Goal: Information Seeking & Learning: Compare options

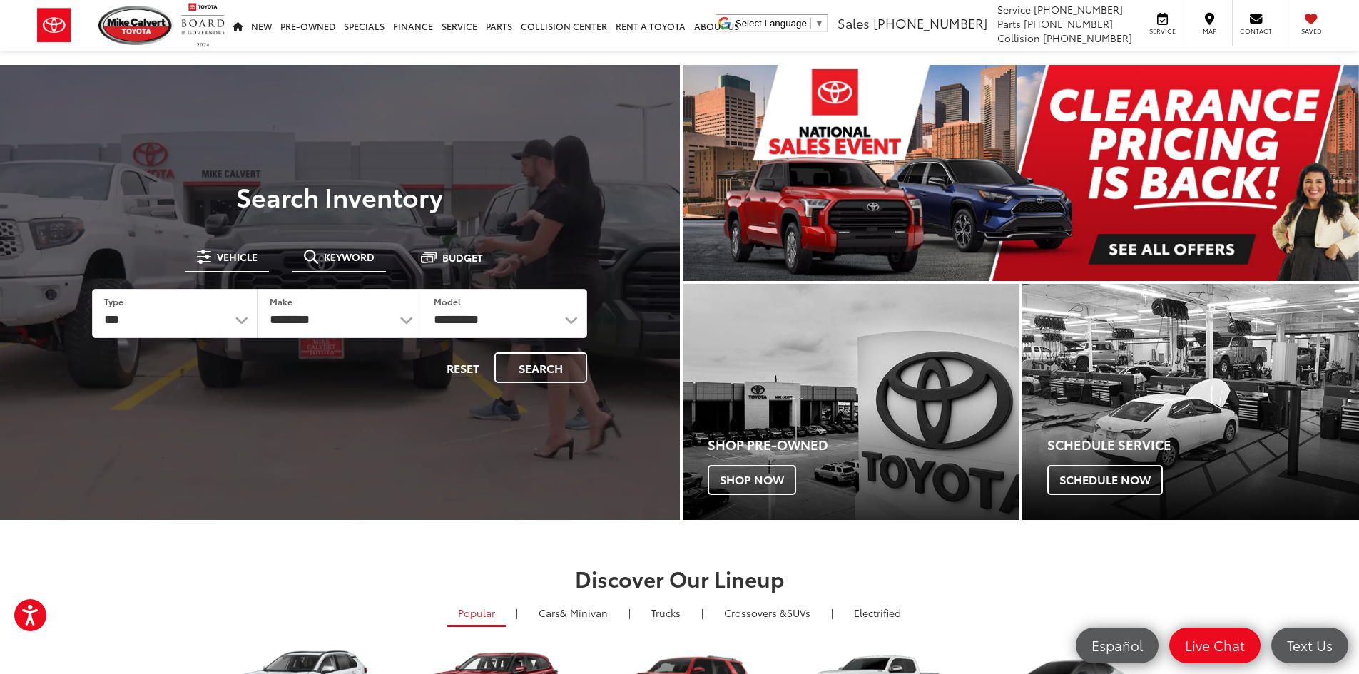
click at [344, 254] on span "Keyword" at bounding box center [349, 257] width 51 height 10
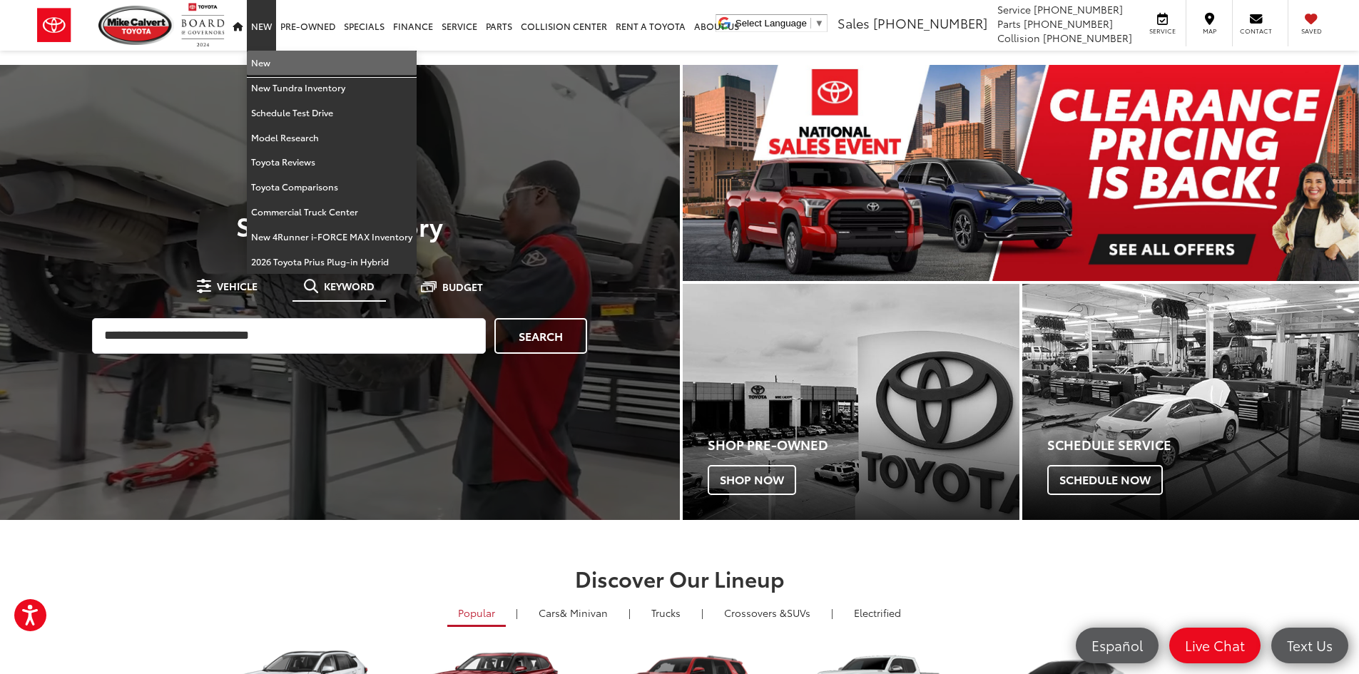
click at [262, 61] on link "New" at bounding box center [332, 63] width 170 height 25
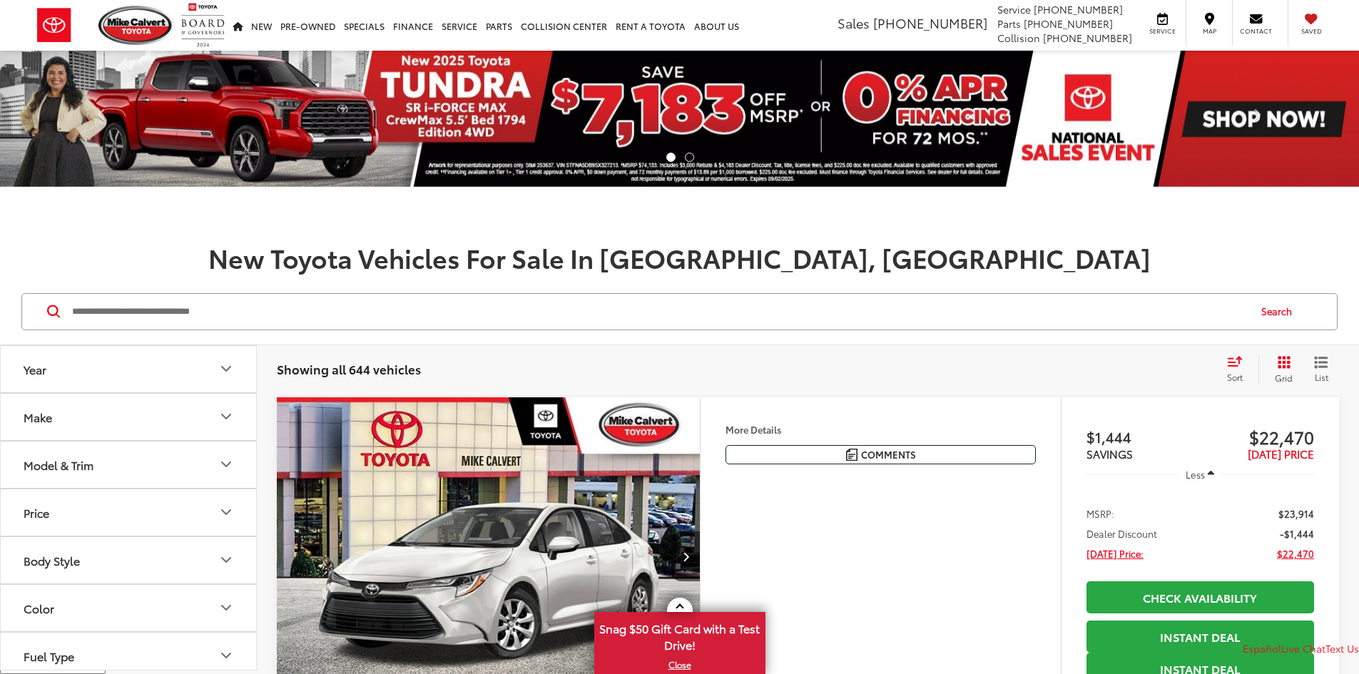
click at [181, 465] on button "Model & Trim" at bounding box center [129, 465] width 257 height 46
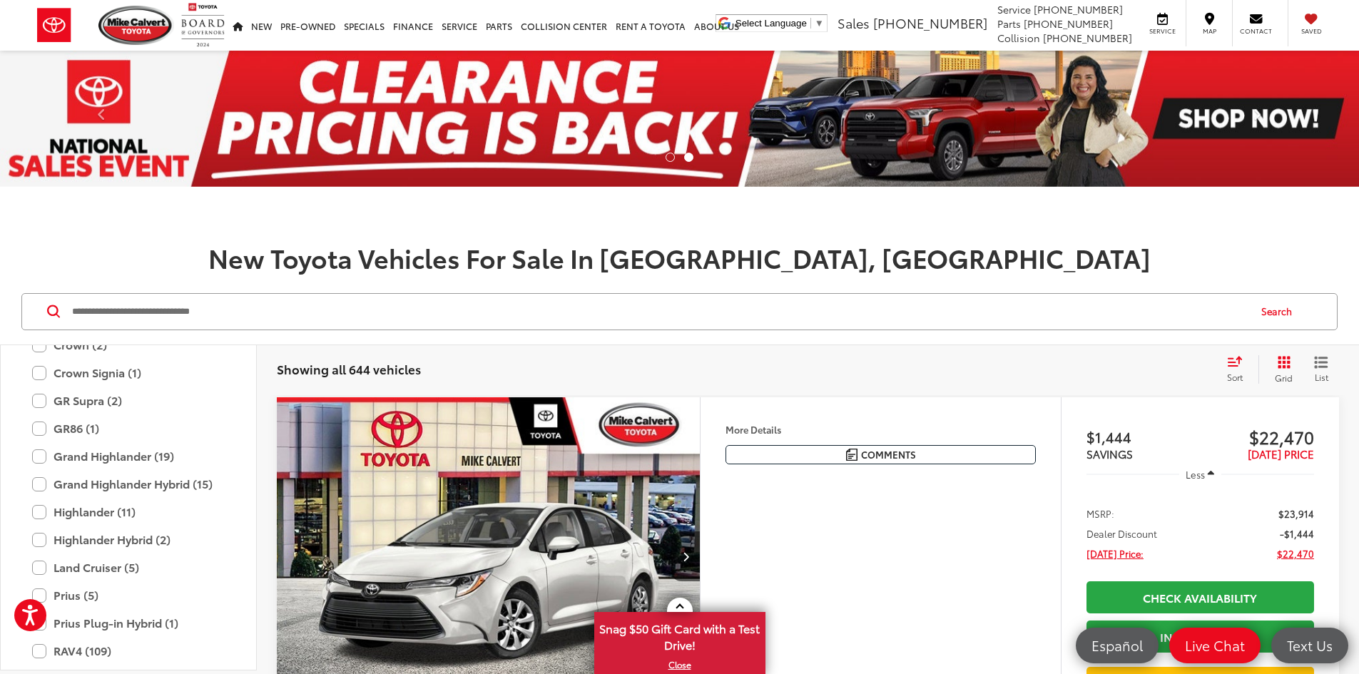
scroll to position [420, 0]
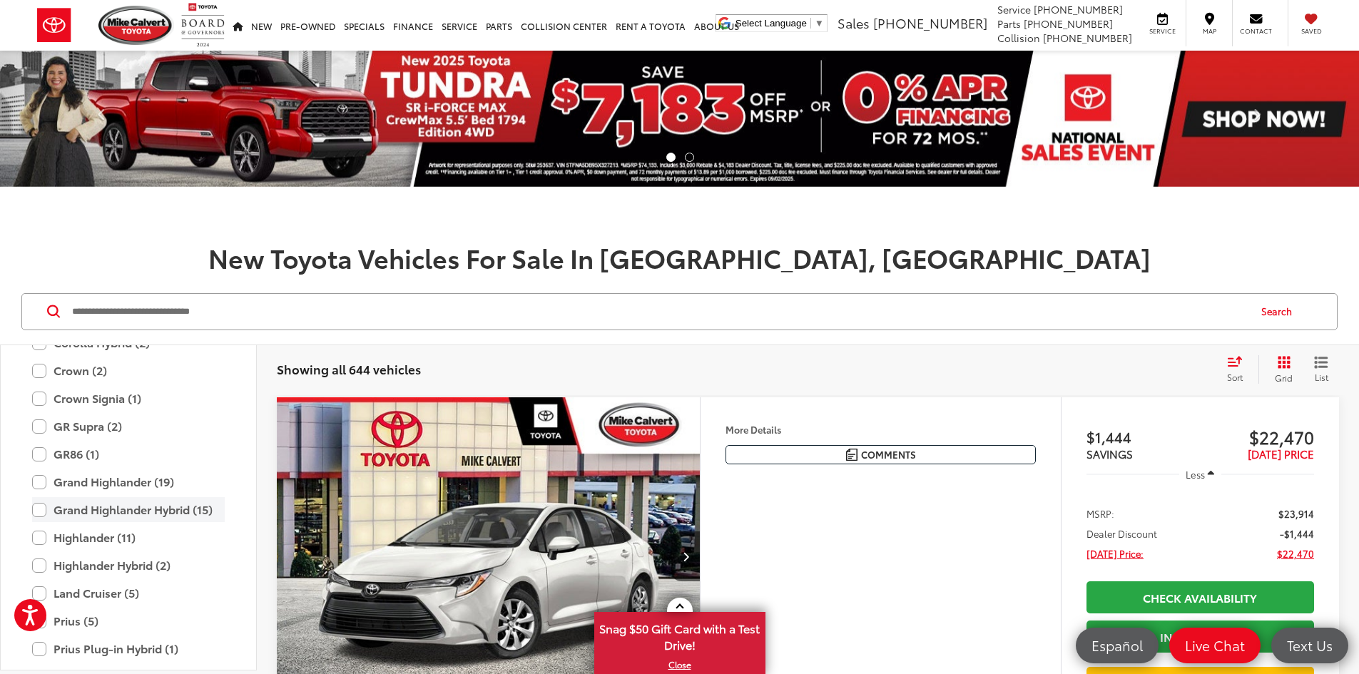
click at [40, 511] on label "Grand Highlander Hybrid (15)" at bounding box center [128, 509] width 193 height 25
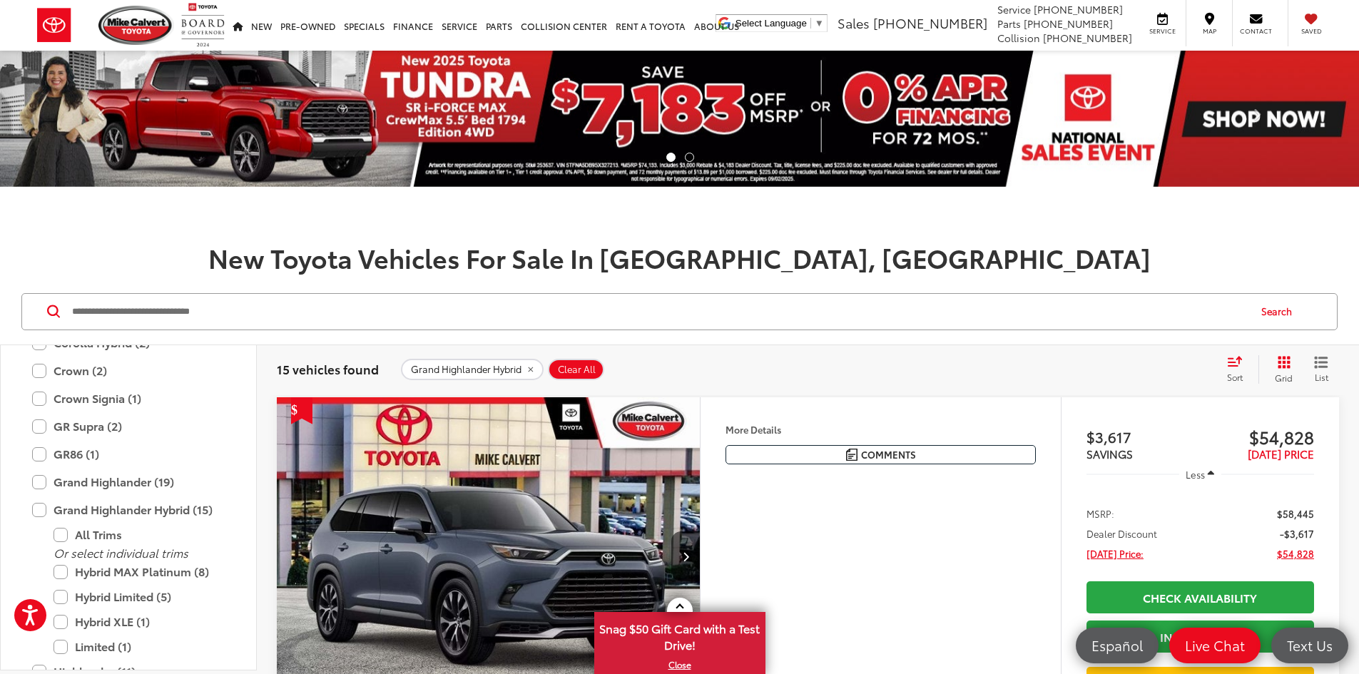
click at [1226, 358] on div "Sort" at bounding box center [1239, 369] width 39 height 29
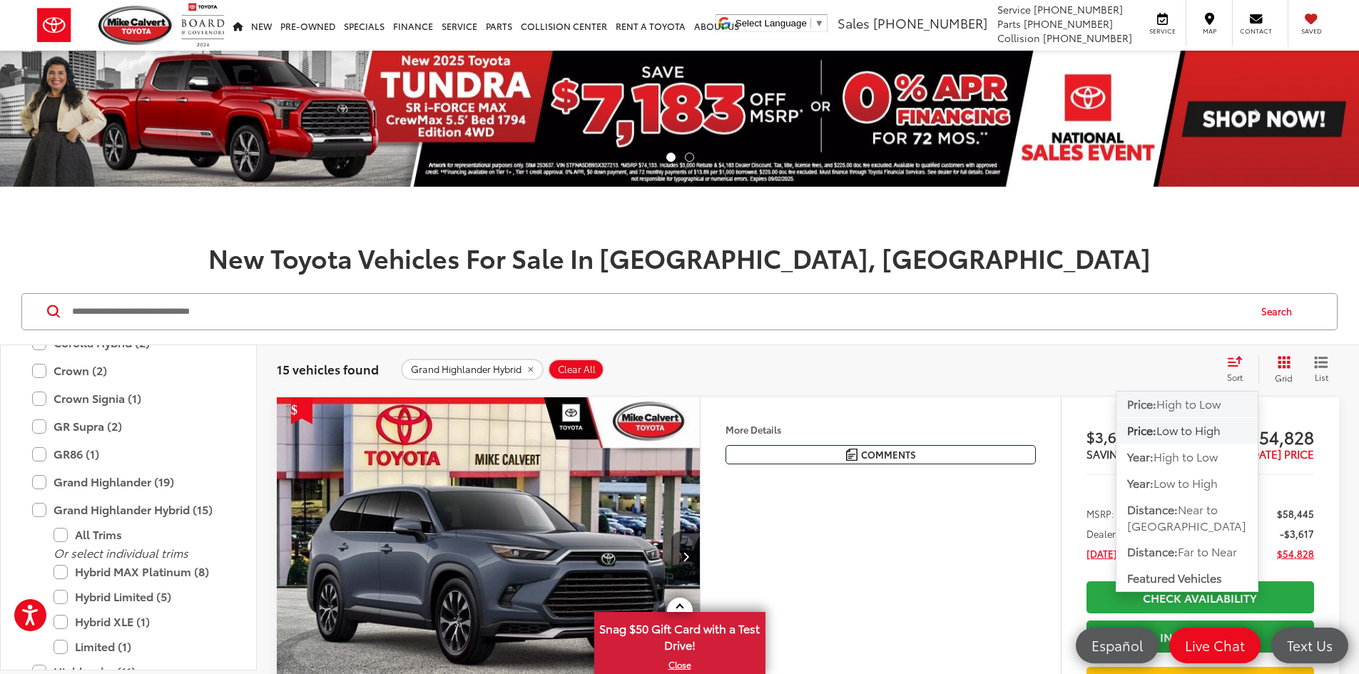
click at [1196, 400] on span "High to Low" at bounding box center [1189, 403] width 64 height 16
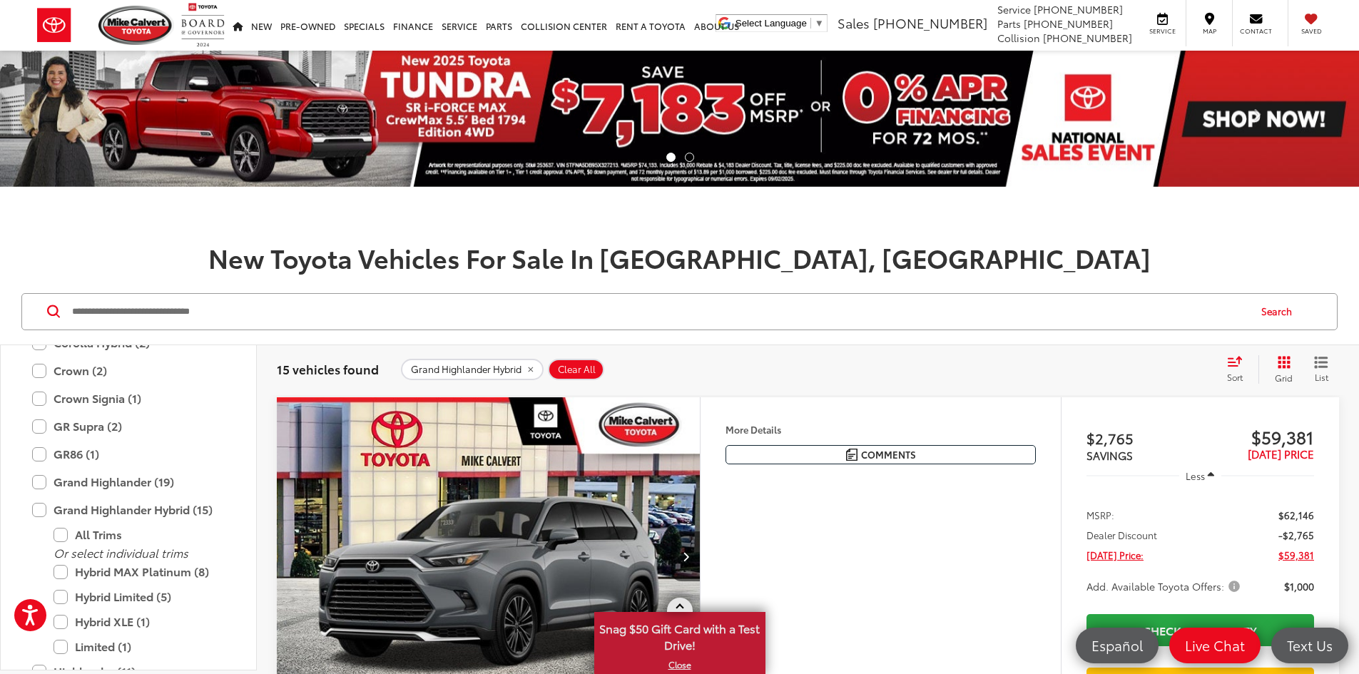
click at [677, 607] on span at bounding box center [680, 608] width 8 height 8
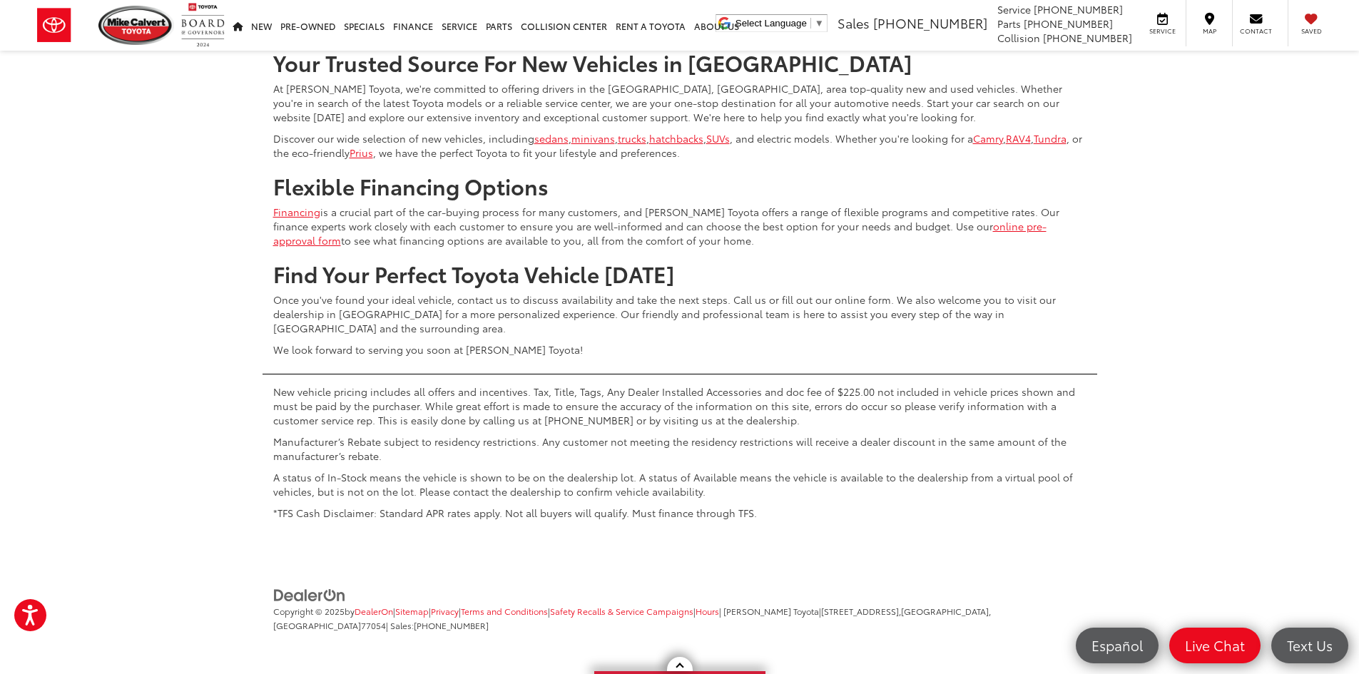
scroll to position [6994, 0]
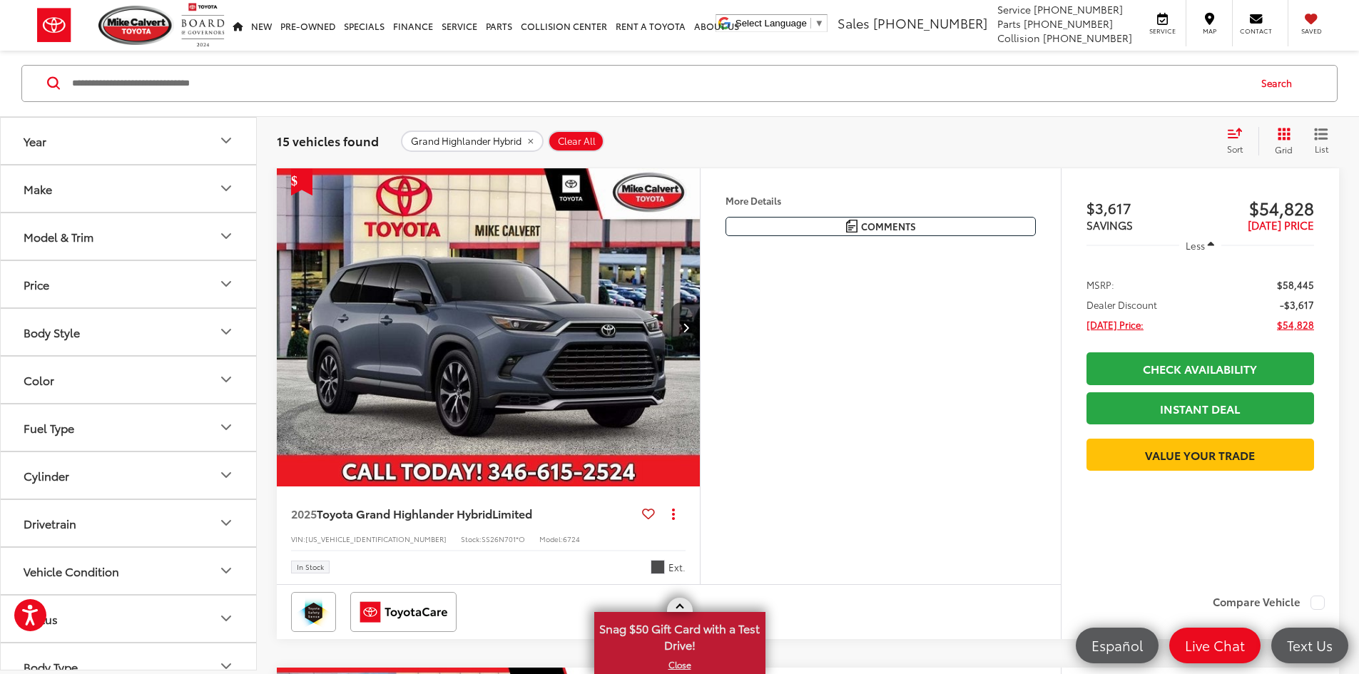
click at [681, 602] on link at bounding box center [680, 605] width 26 height 14
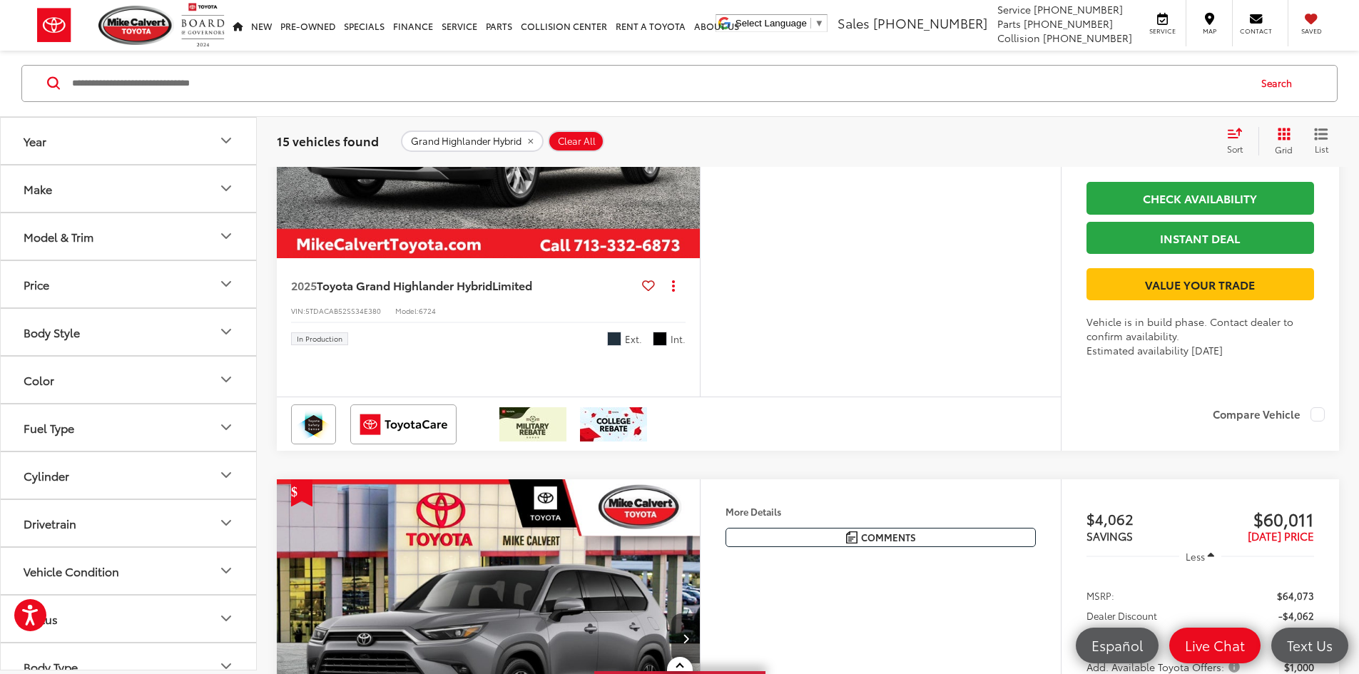
scroll to position [4439, 0]
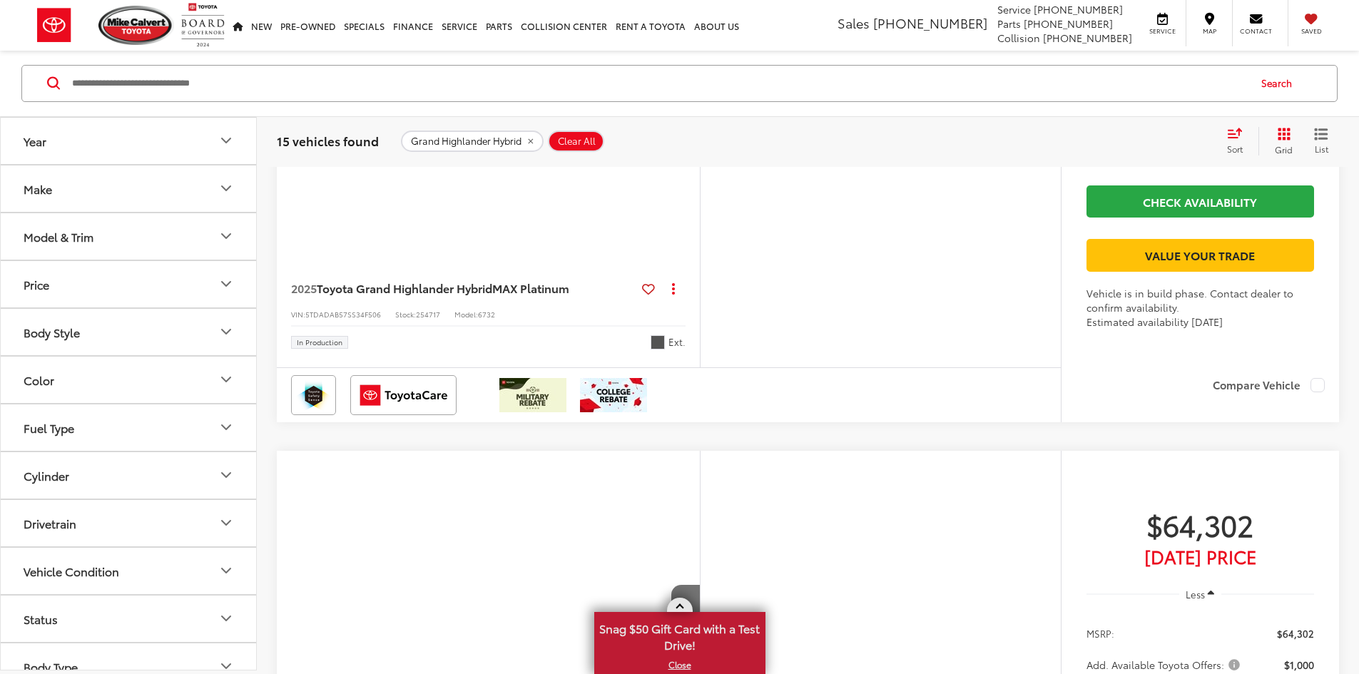
click at [679, 609] on span at bounding box center [680, 608] width 8 height 8
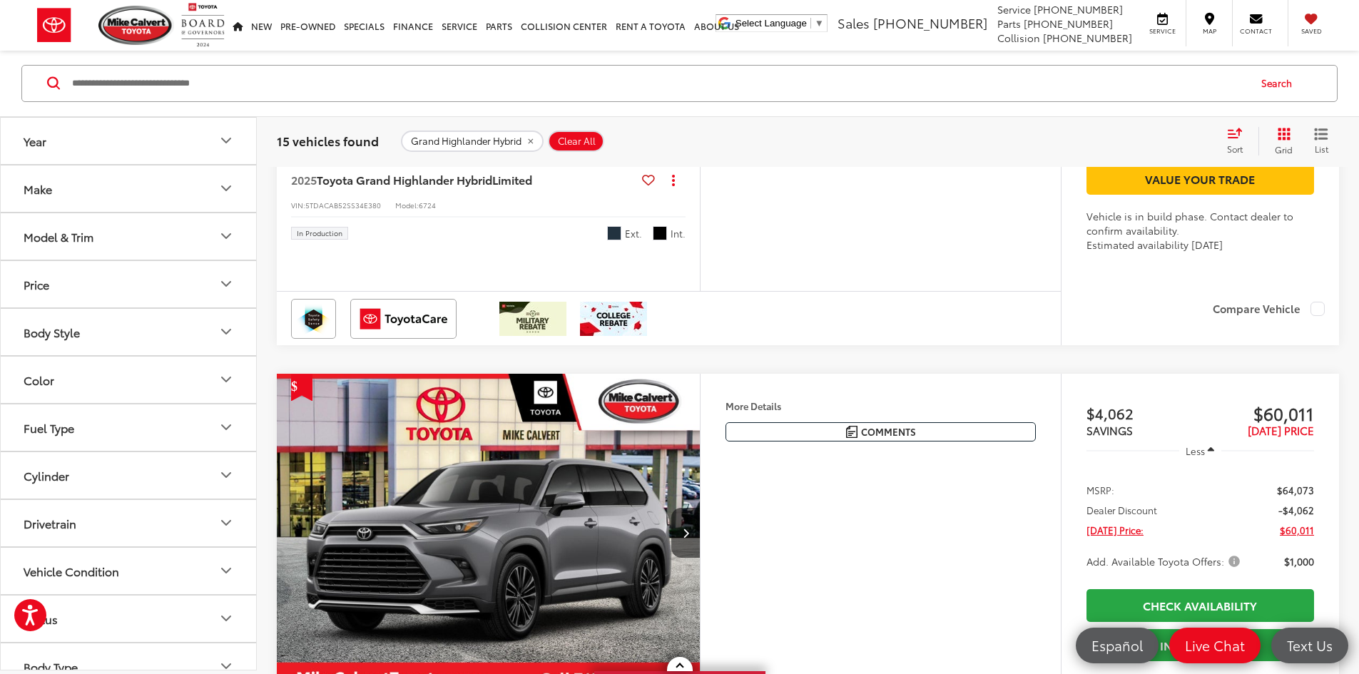
scroll to position [4510, 0]
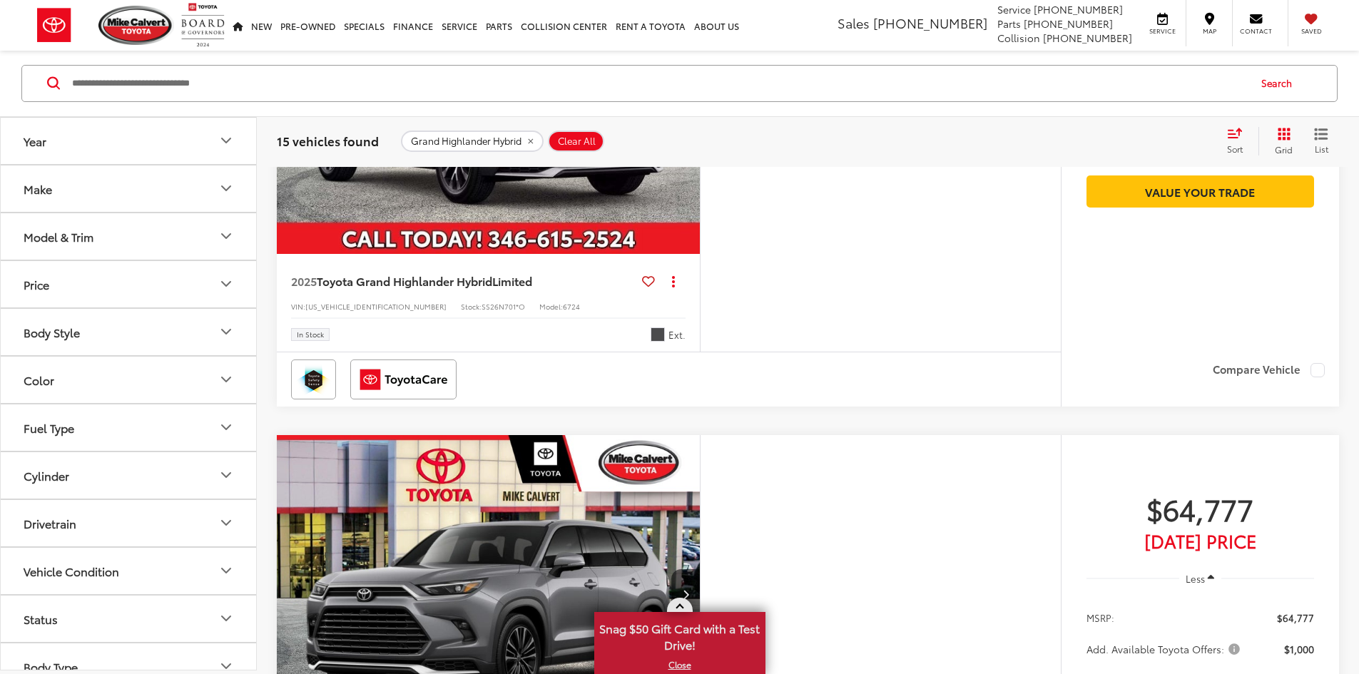
scroll to position [228, 0]
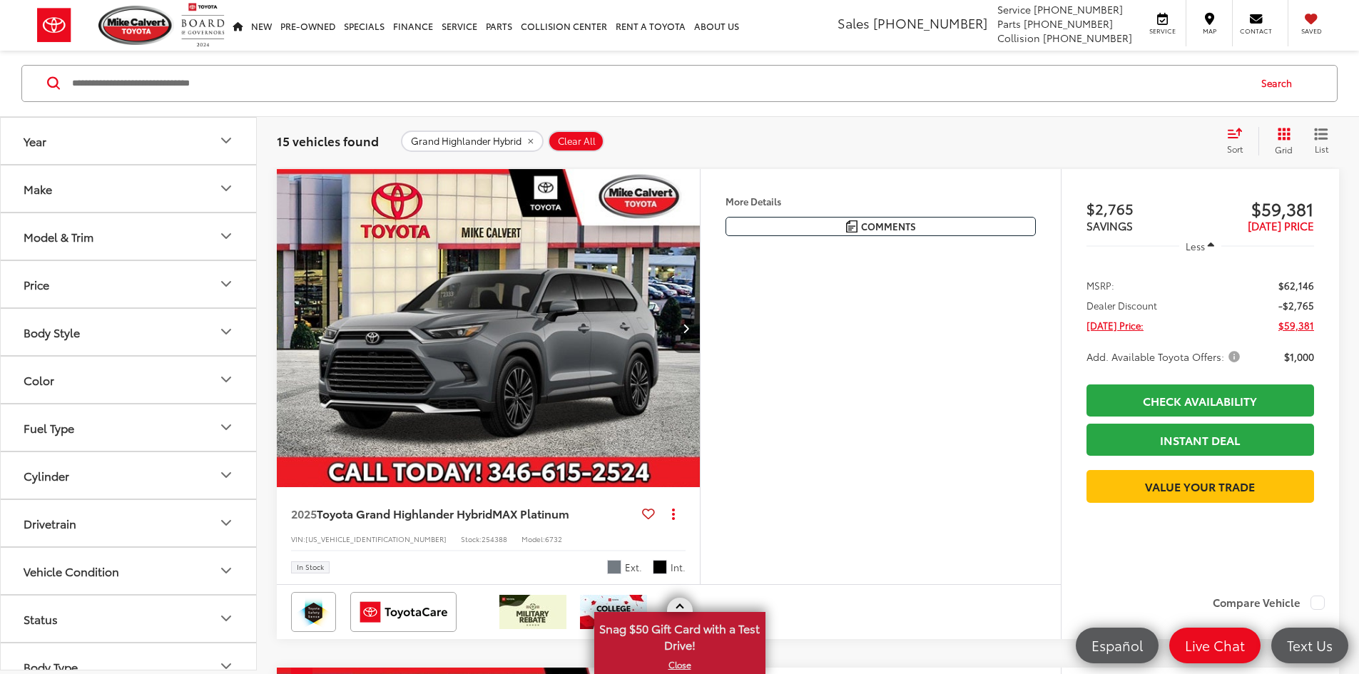
click at [680, 610] on span at bounding box center [680, 608] width 8 height 8
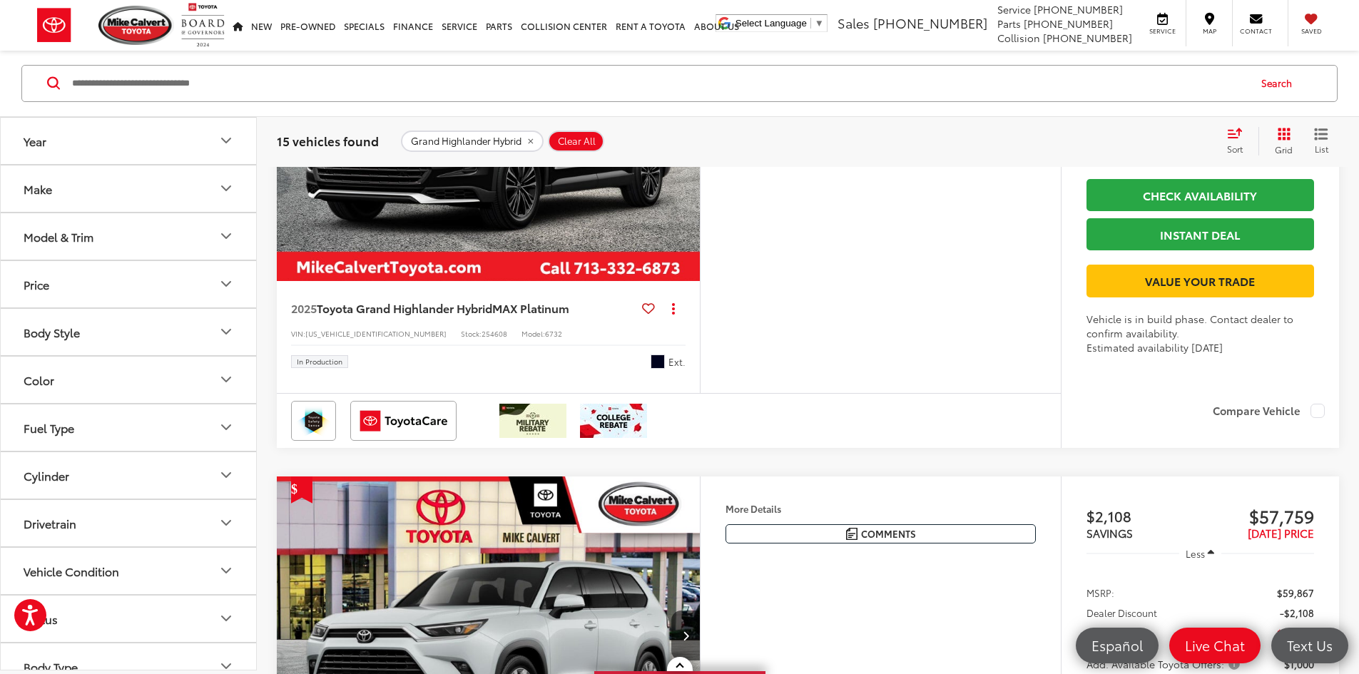
scroll to position [5723, 0]
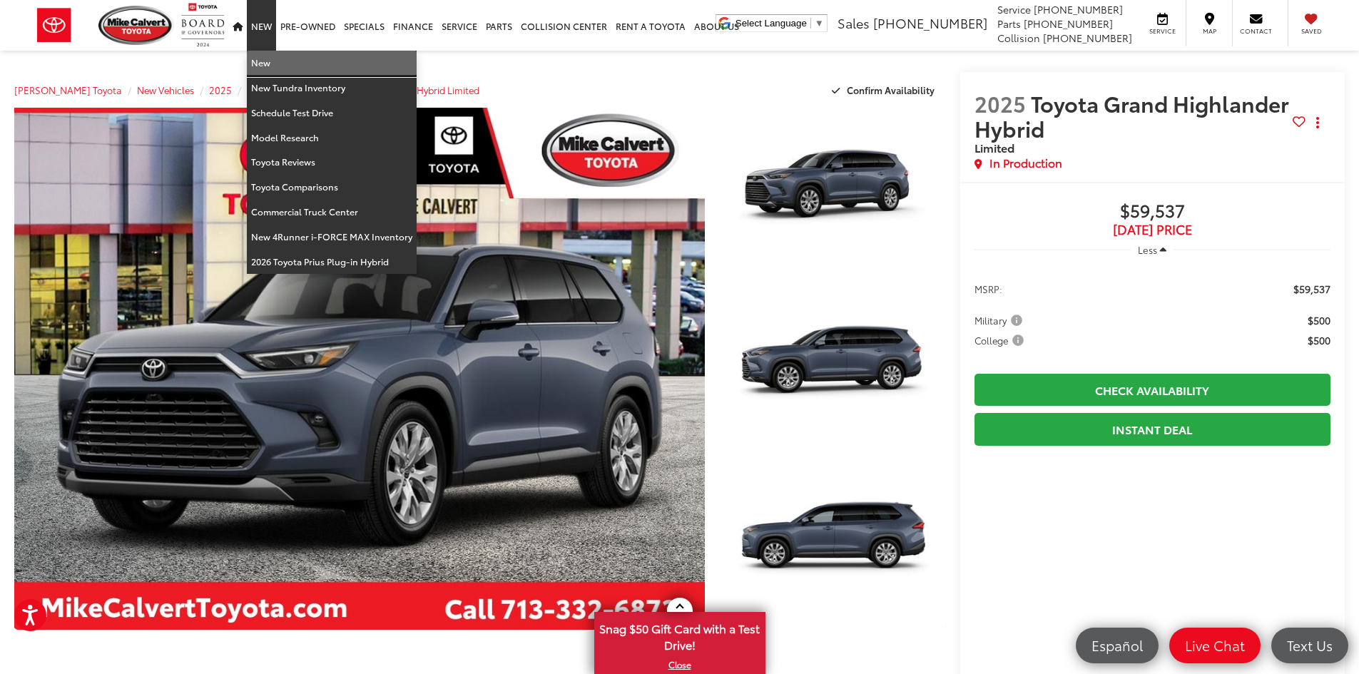
click at [268, 67] on link "New" at bounding box center [332, 63] width 170 height 25
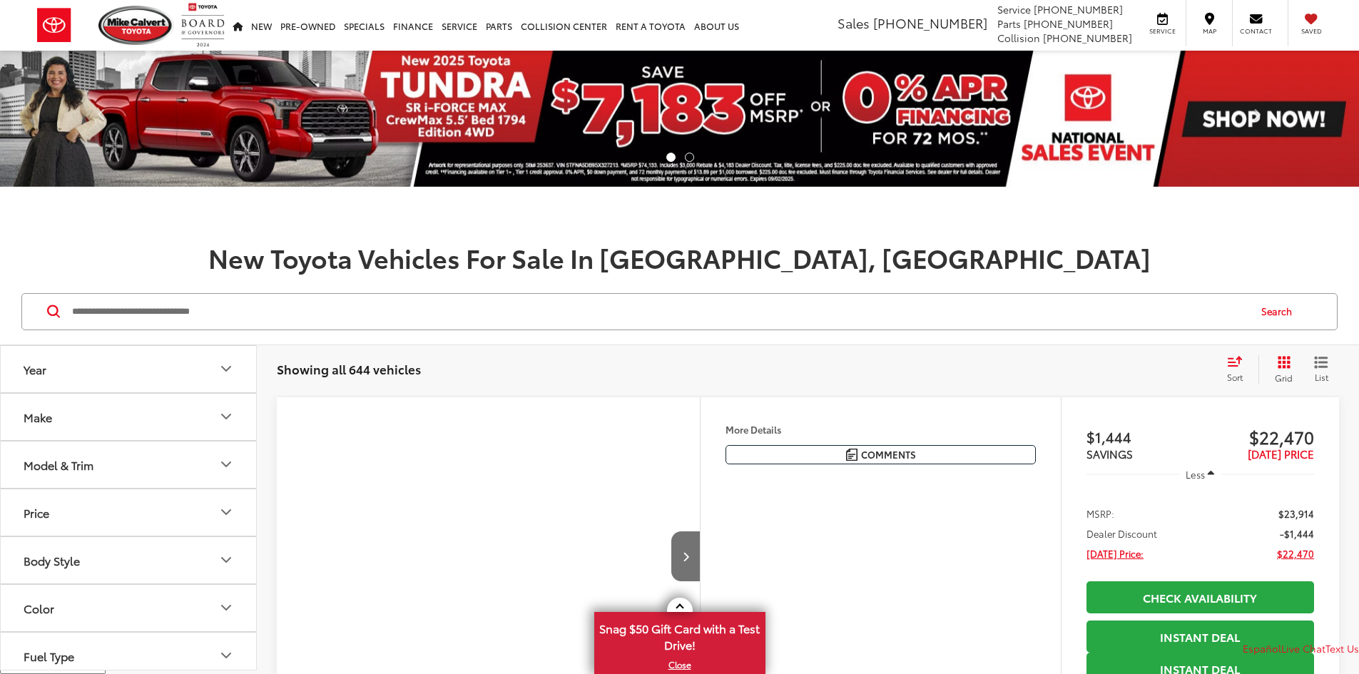
click at [140, 475] on button "Model & Trim" at bounding box center [129, 465] width 257 height 46
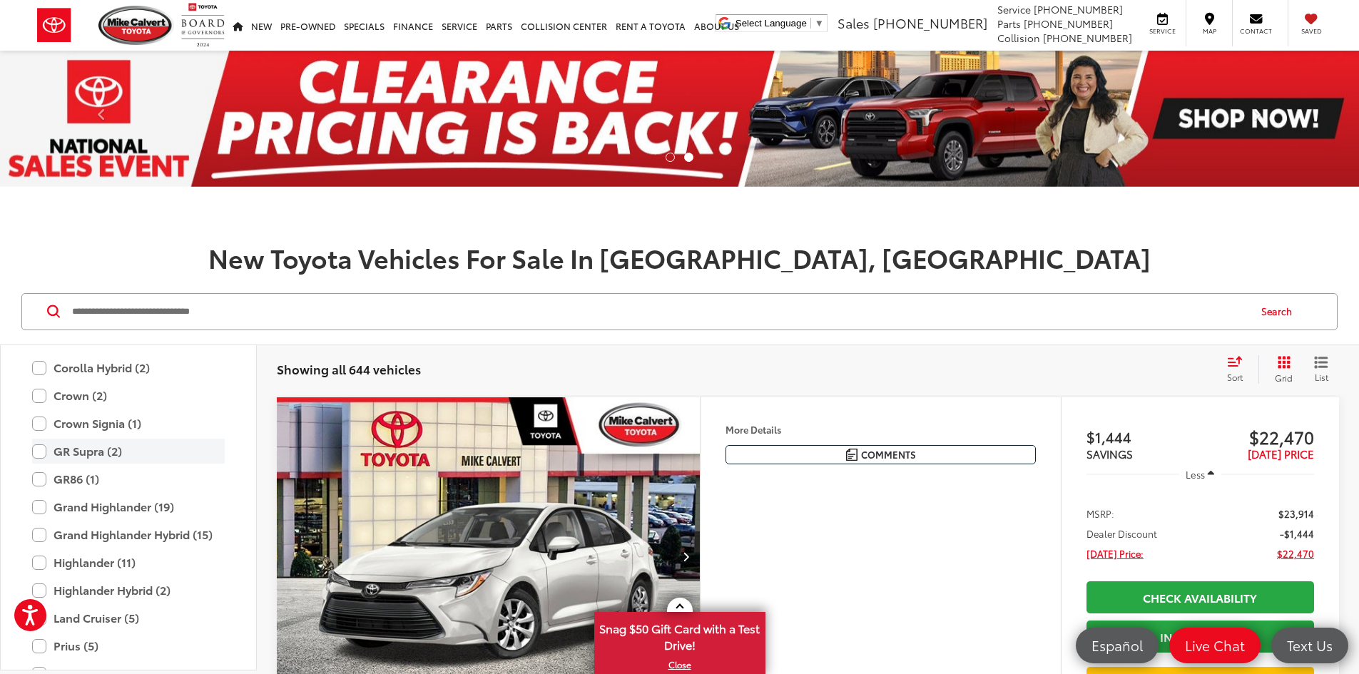
scroll to position [420, 0]
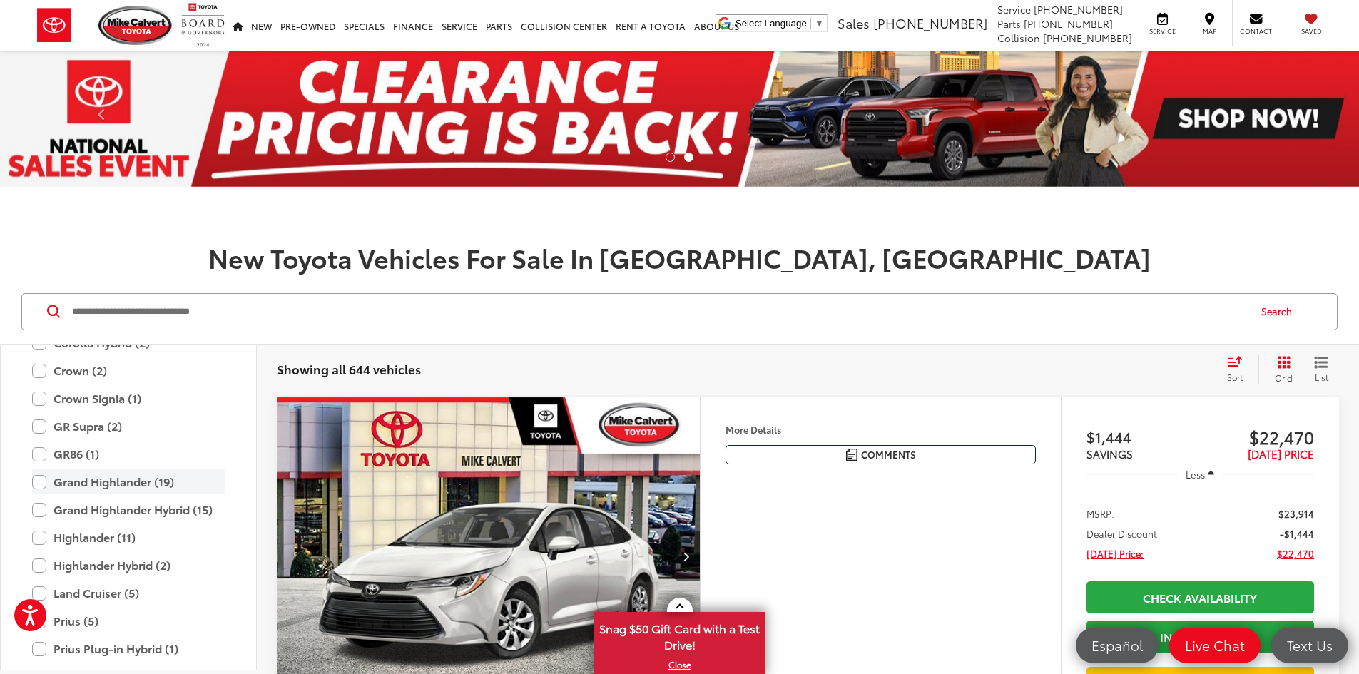
click at [98, 480] on label "Grand Highlander (19)" at bounding box center [128, 482] width 193 height 25
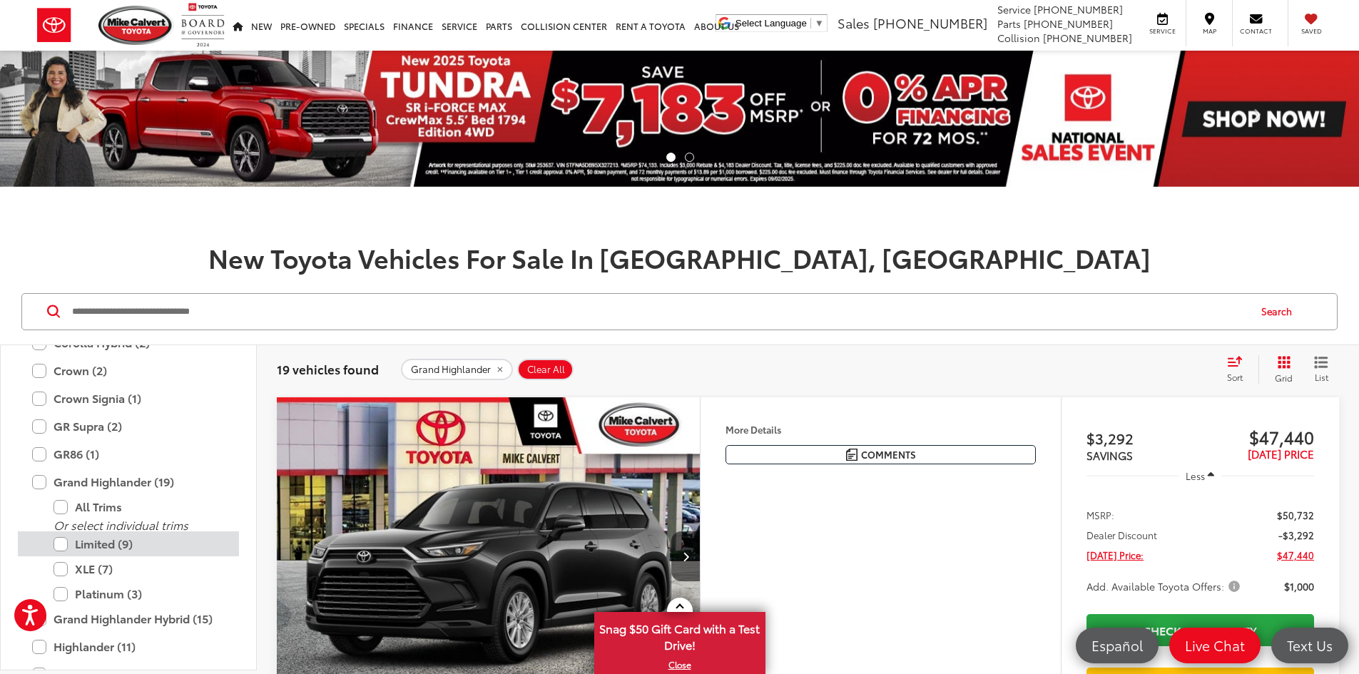
click at [81, 545] on label "Limited (9)" at bounding box center [139, 544] width 171 height 25
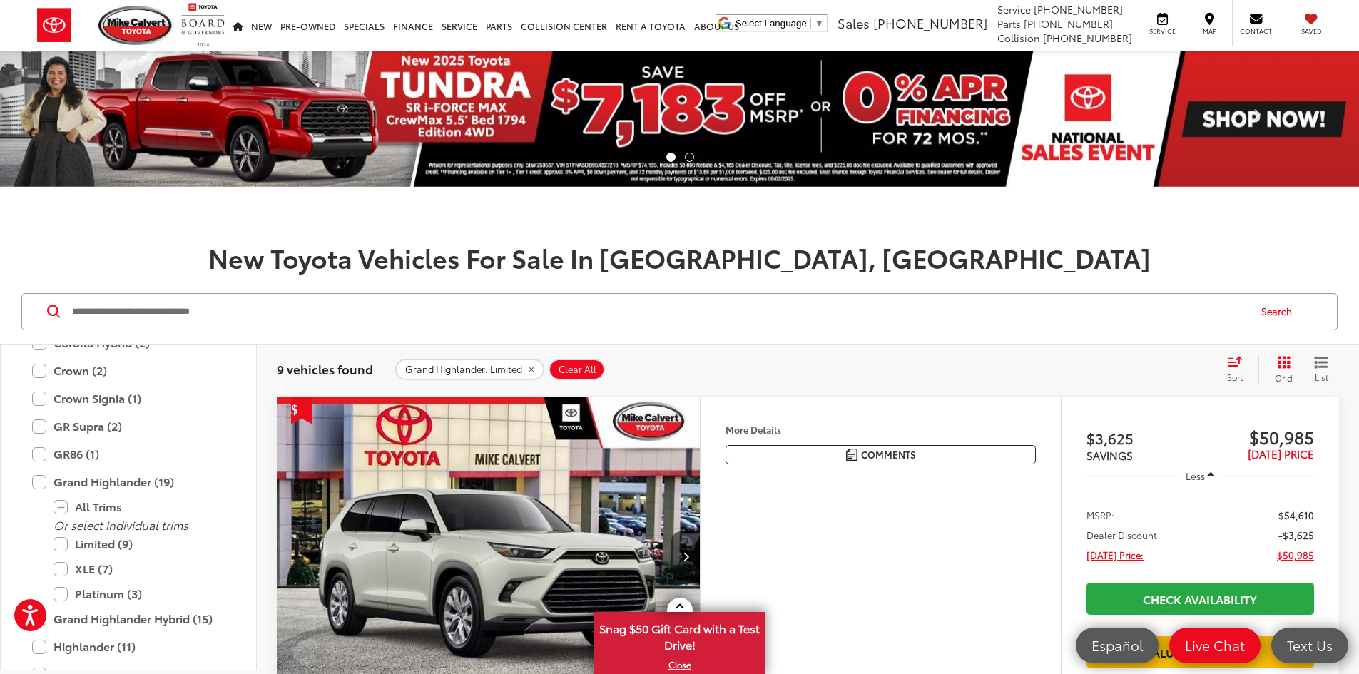
click at [1239, 367] on div "Sort" at bounding box center [1239, 369] width 39 height 29
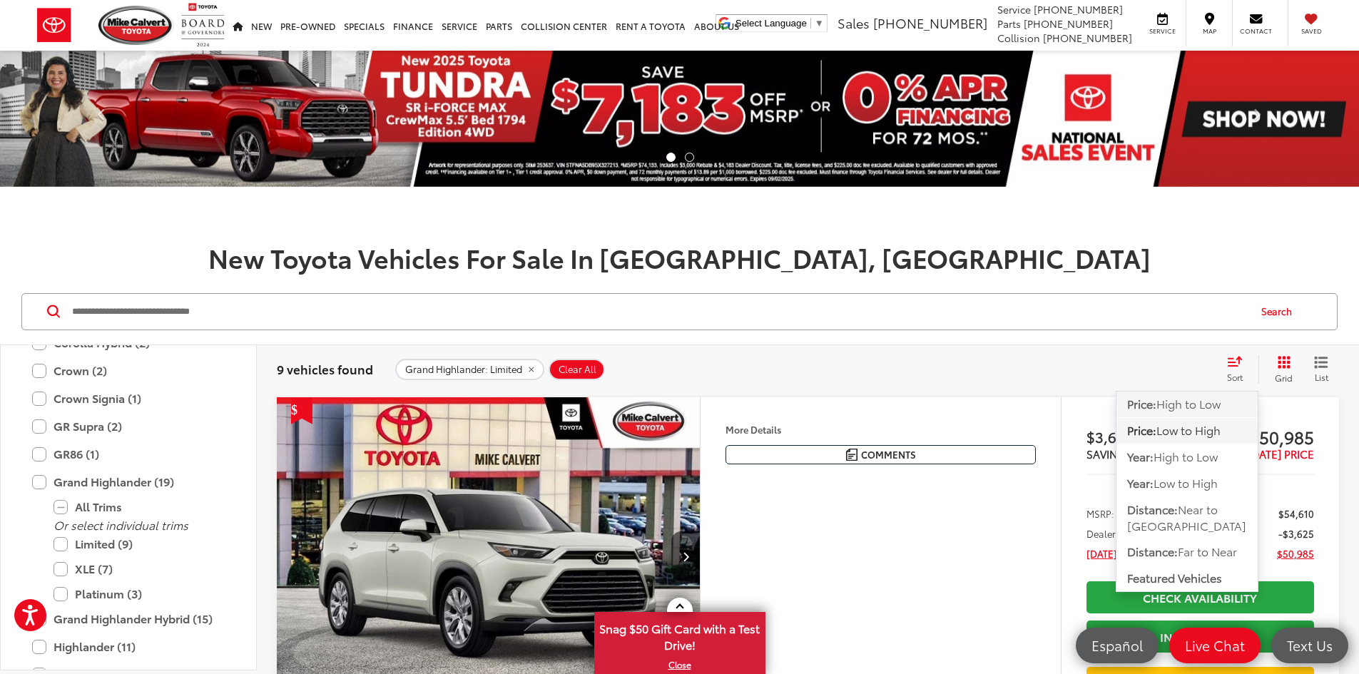
click at [1205, 406] on span "High to Low" at bounding box center [1189, 403] width 64 height 16
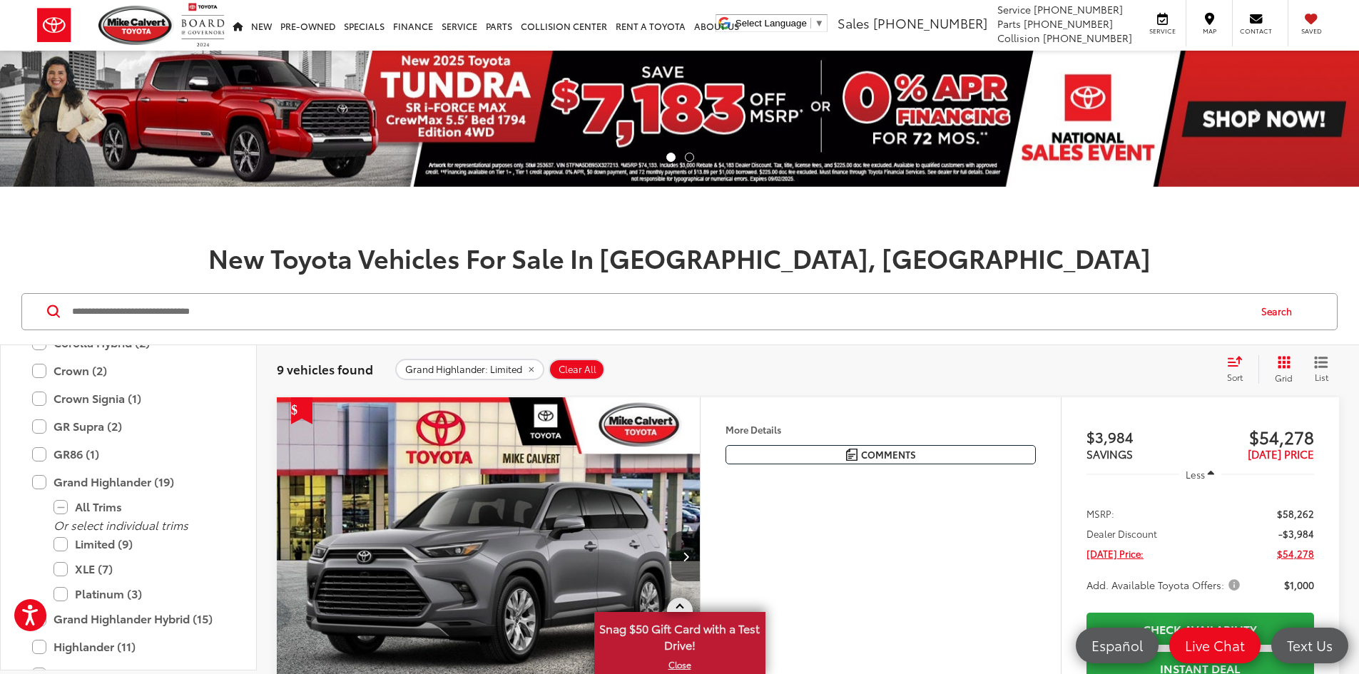
click at [678, 606] on span at bounding box center [680, 608] width 8 height 8
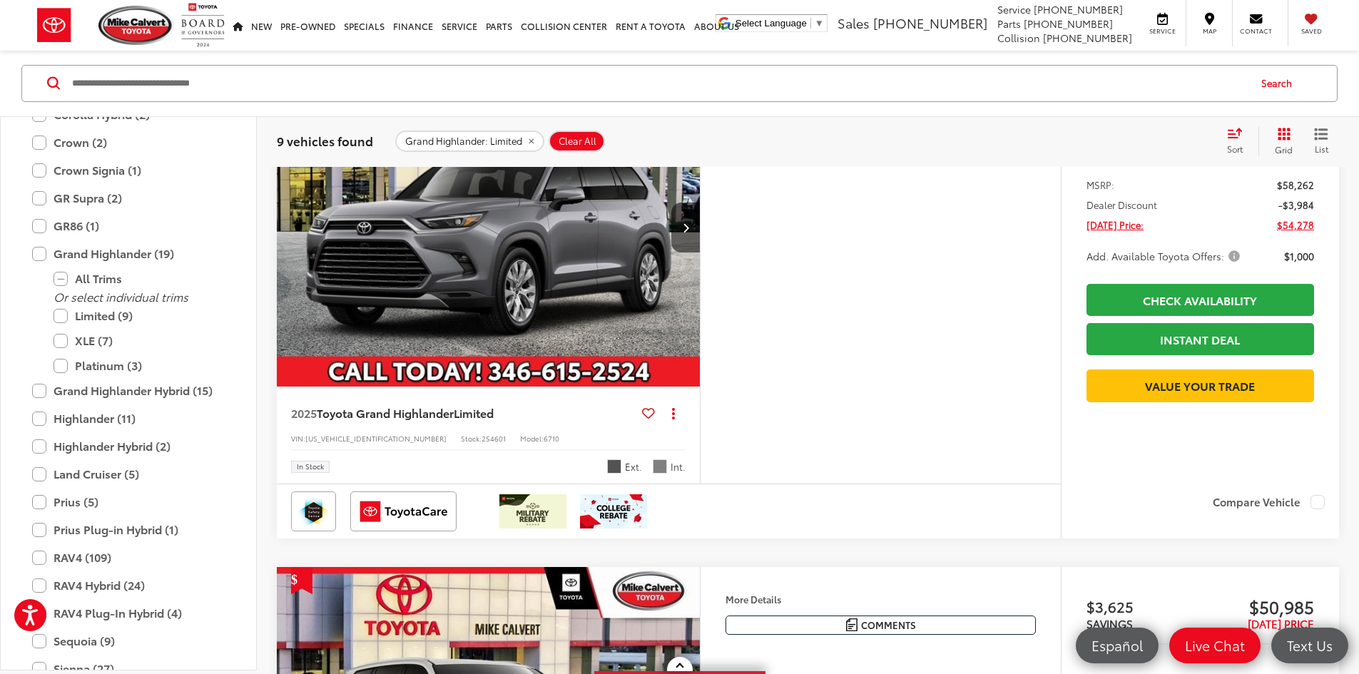
scroll to position [357, 0]
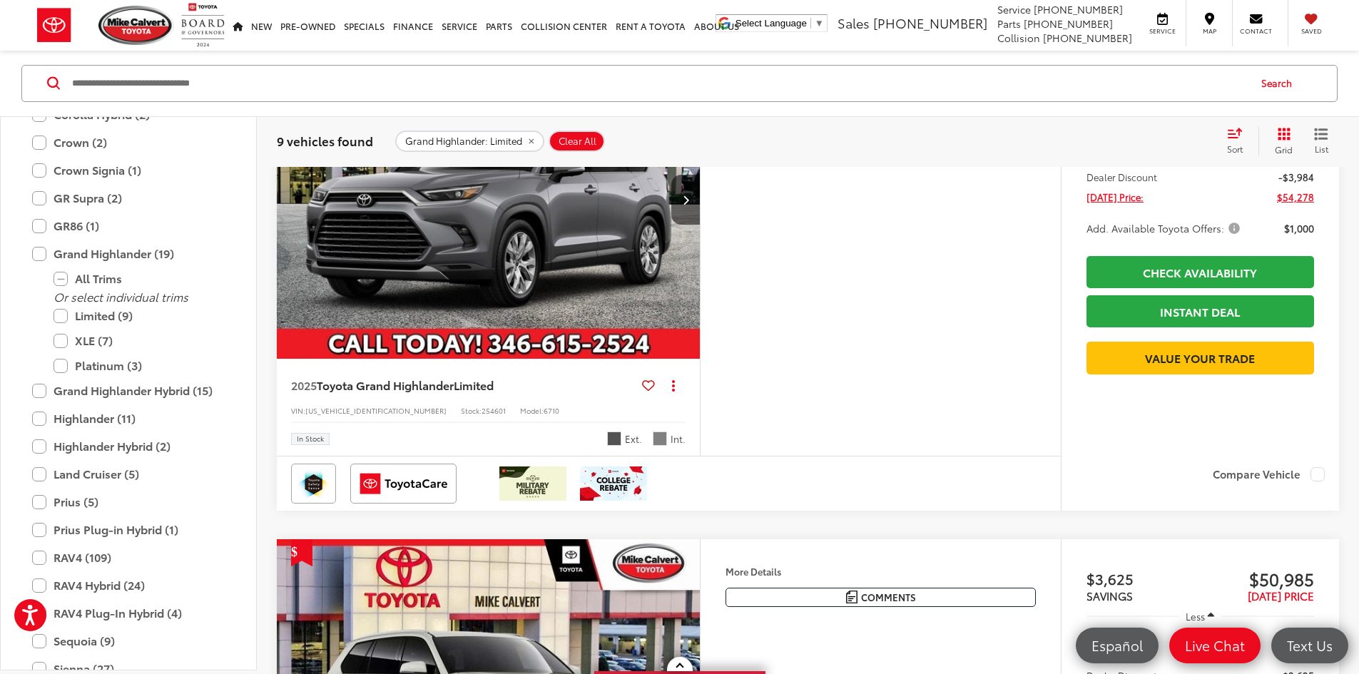
click at [477, 346] on img "2025 Toyota Grand Highlander Limited 0" at bounding box center [488, 200] width 425 height 319
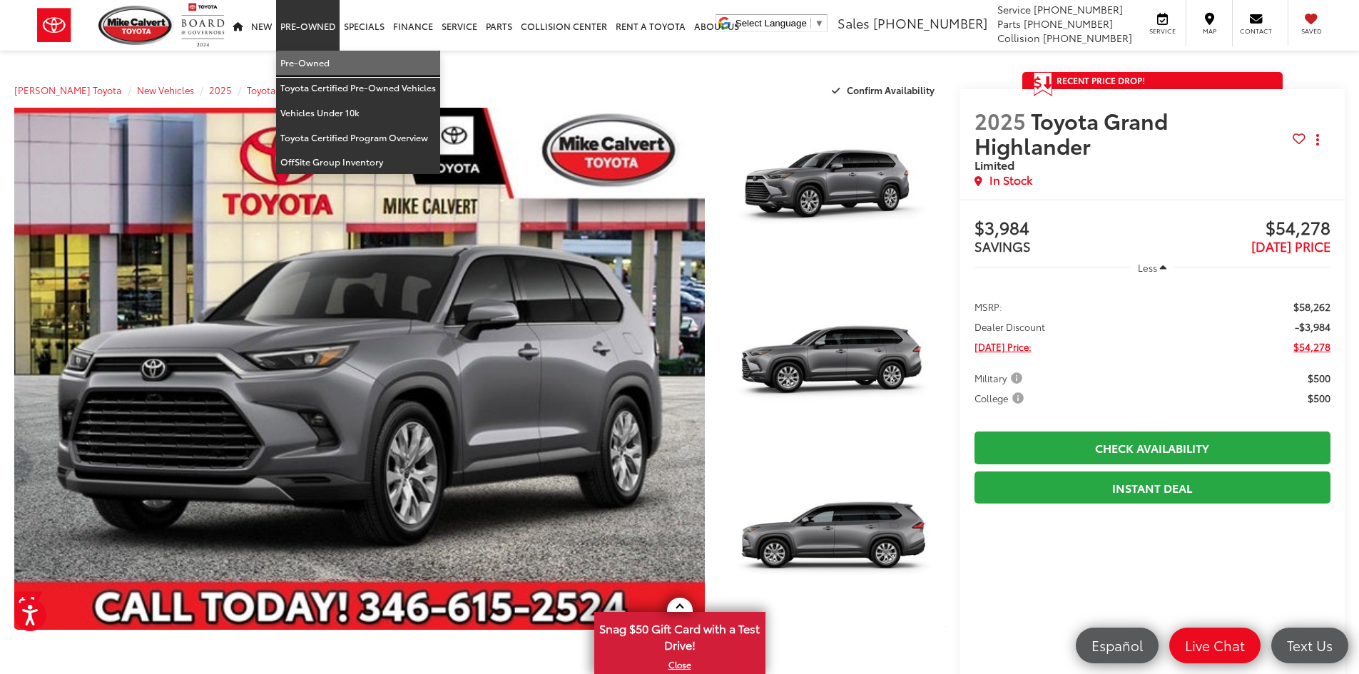
click at [288, 53] on link "Pre-Owned" at bounding box center [358, 63] width 164 height 25
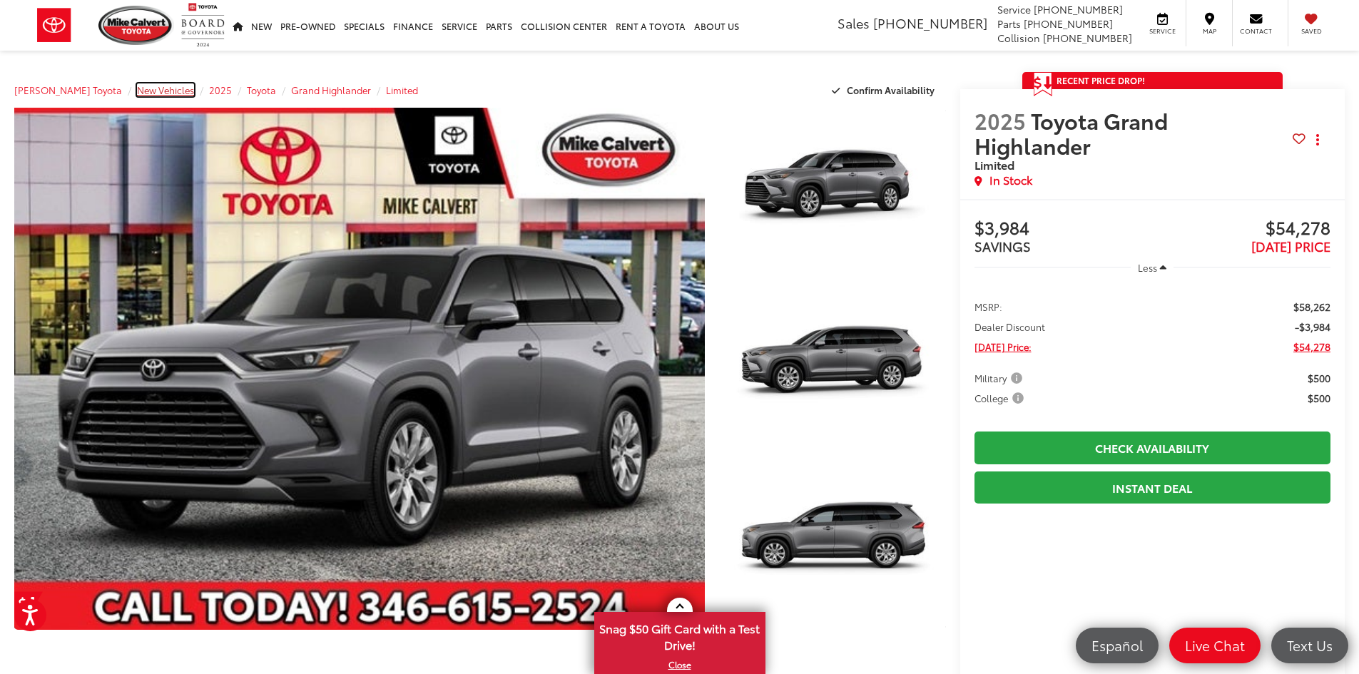
drag, startPoint x: 143, startPoint y: 88, endPoint x: 253, endPoint y: 96, distance: 110.2
click at [143, 88] on span "New Vehicles" at bounding box center [165, 89] width 57 height 13
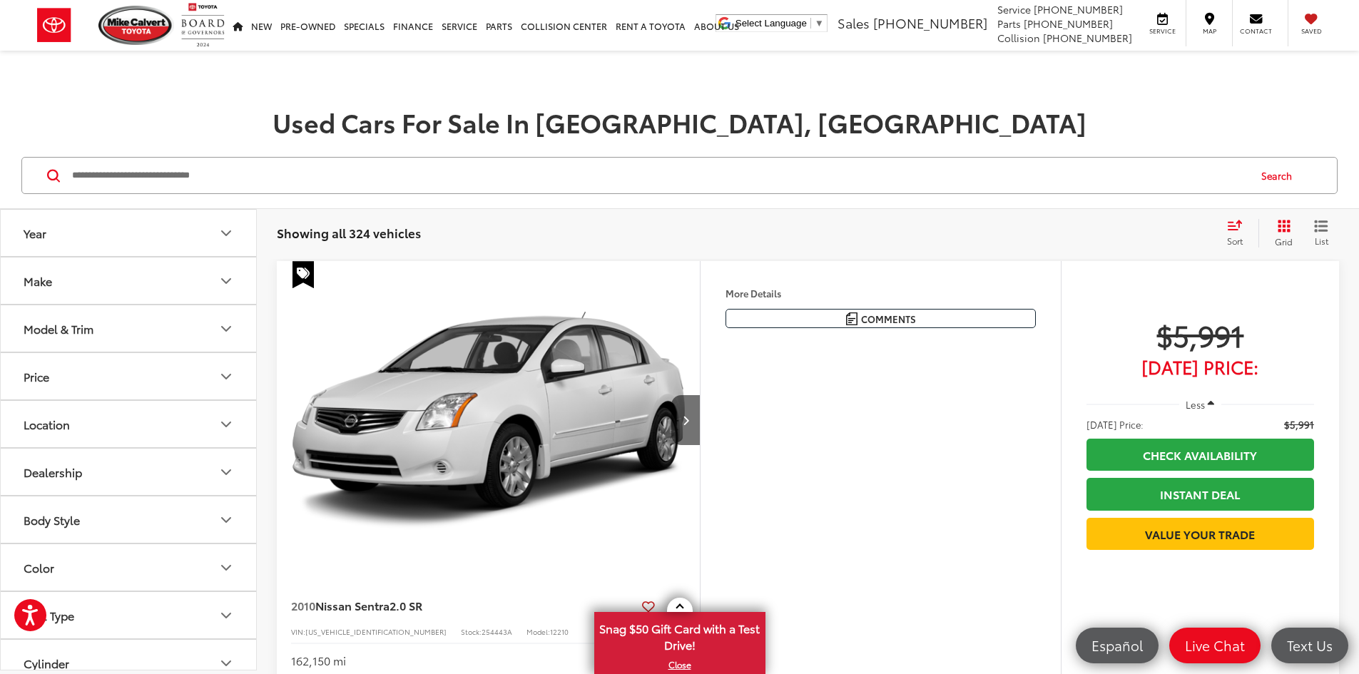
click at [273, 177] on input "Search by Make, Model, or Keyword" at bounding box center [659, 175] width 1177 height 34
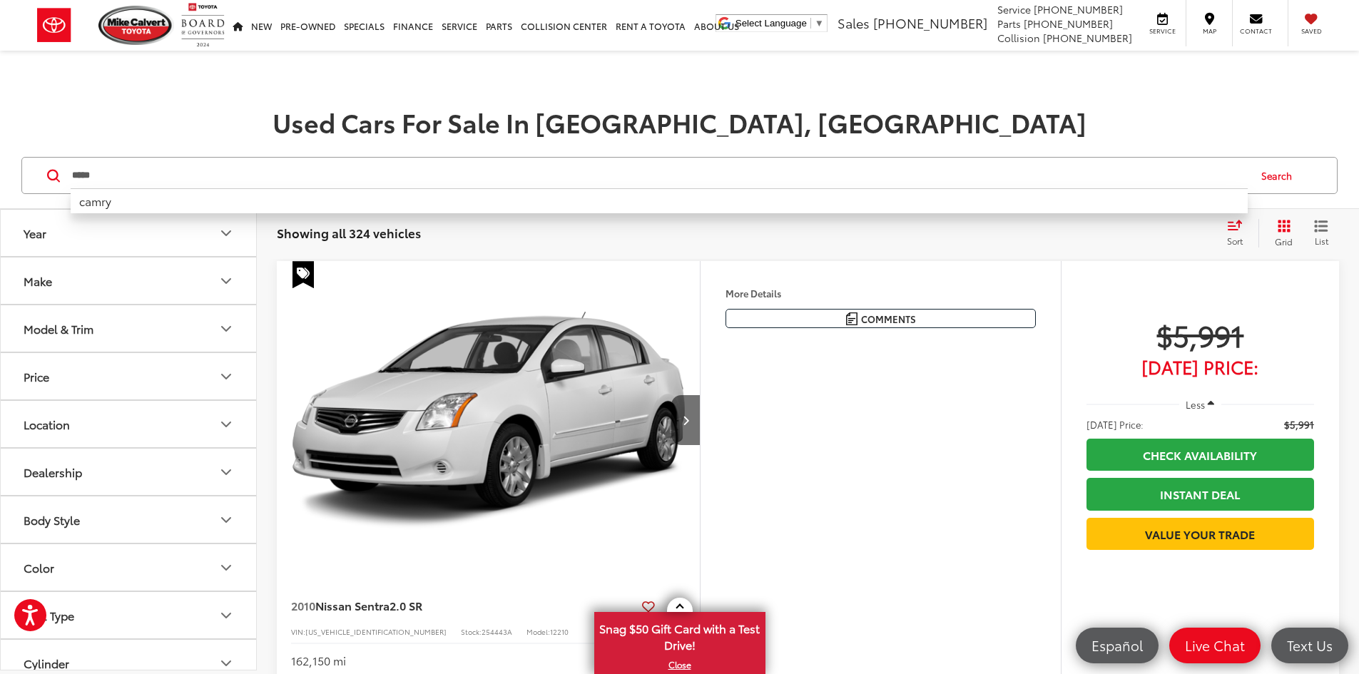
type input "*****"
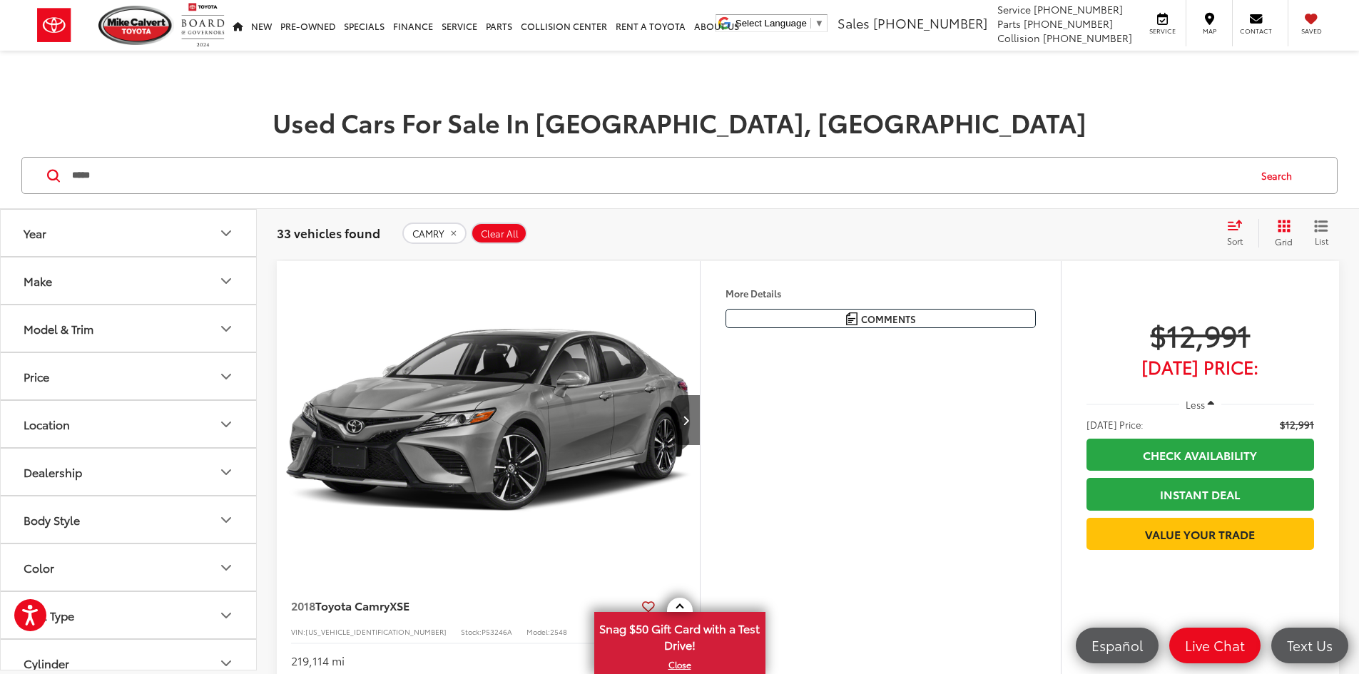
click at [1230, 235] on div "Sort" at bounding box center [1239, 233] width 39 height 29
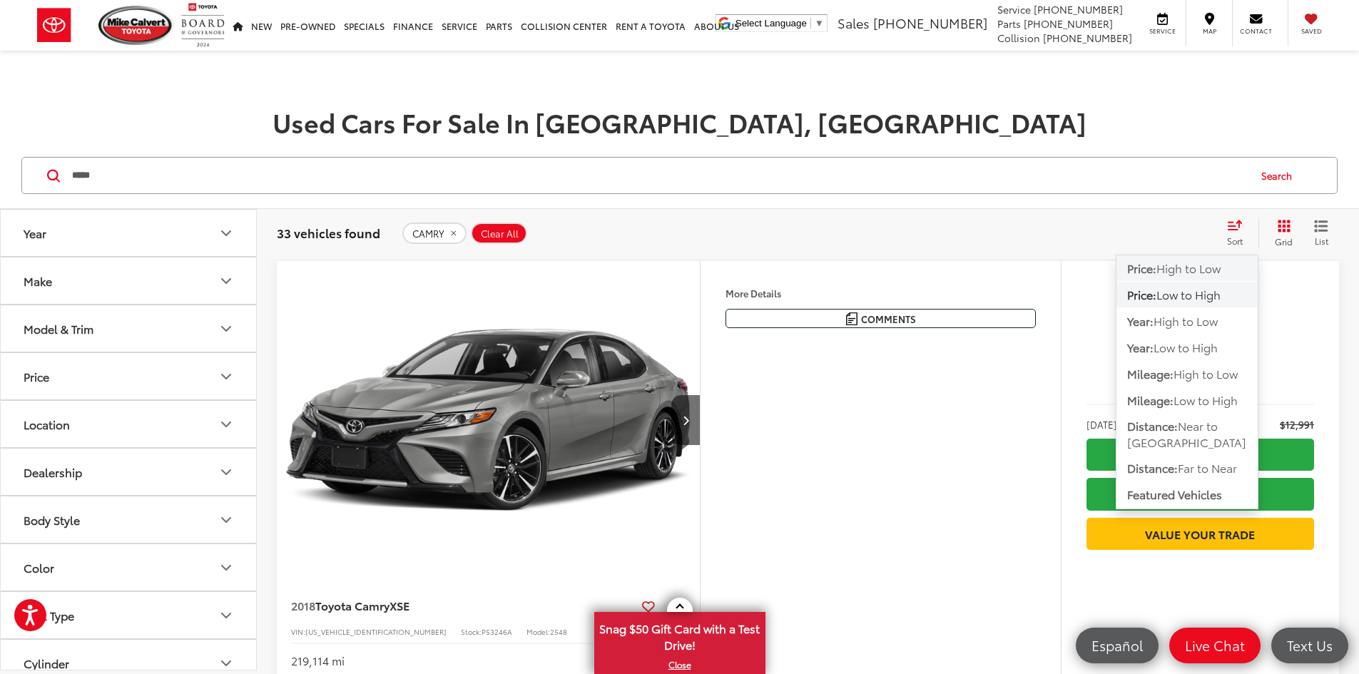
click at [1210, 261] on span "High to Low" at bounding box center [1189, 268] width 64 height 16
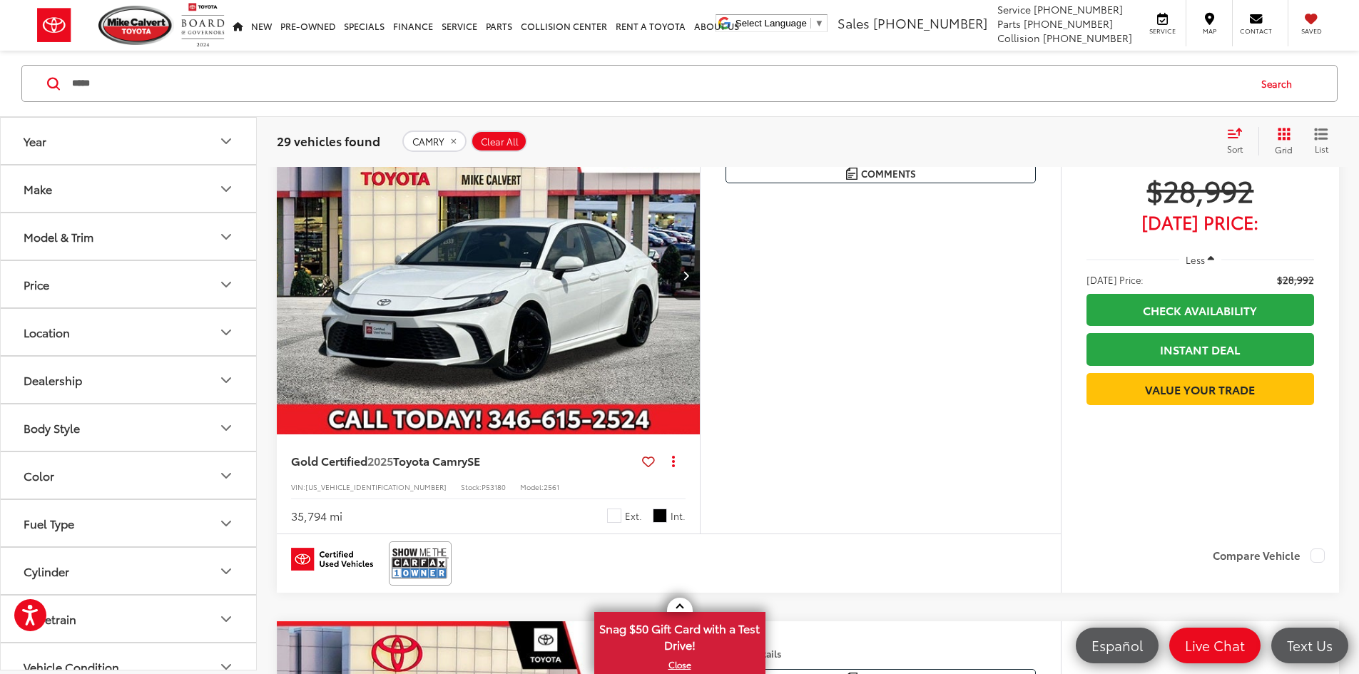
scroll to position [714, 0]
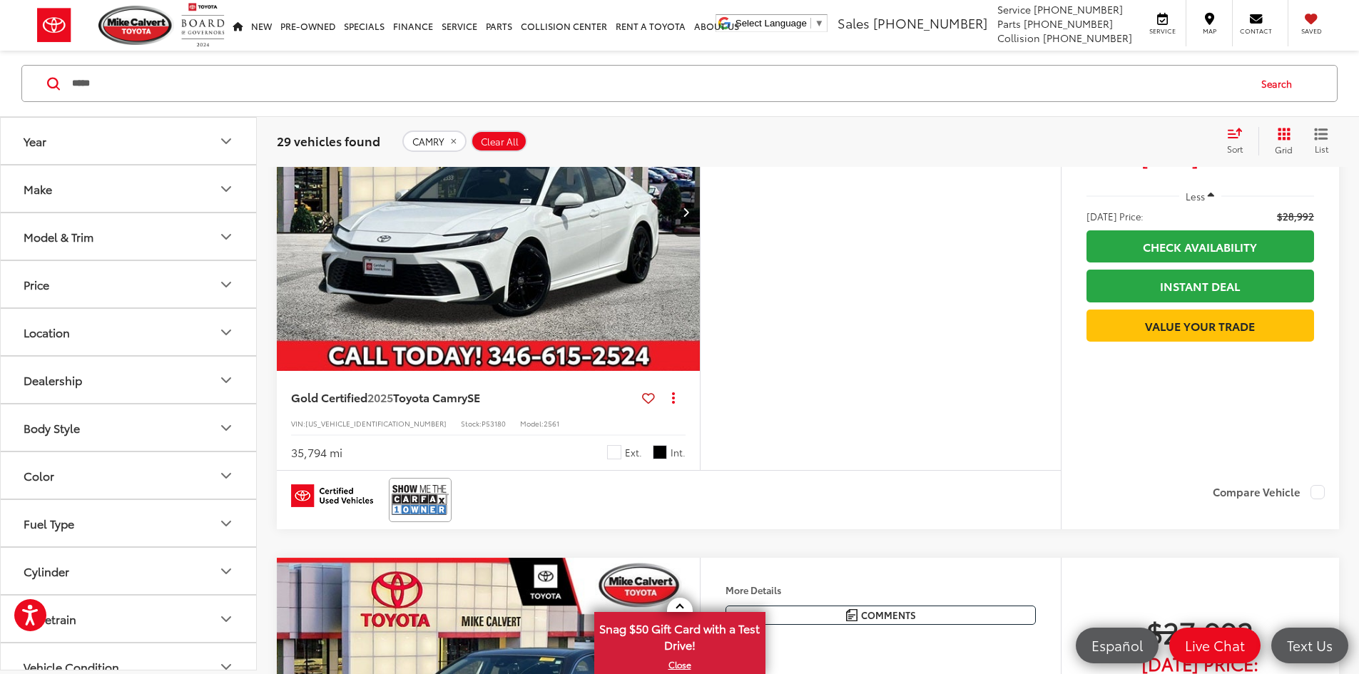
drag, startPoint x: 575, startPoint y: 287, endPoint x: 566, endPoint y: 296, distance: 13.1
click at [575, 287] on img "2025 Toyota Camry SE 0" at bounding box center [488, 212] width 425 height 319
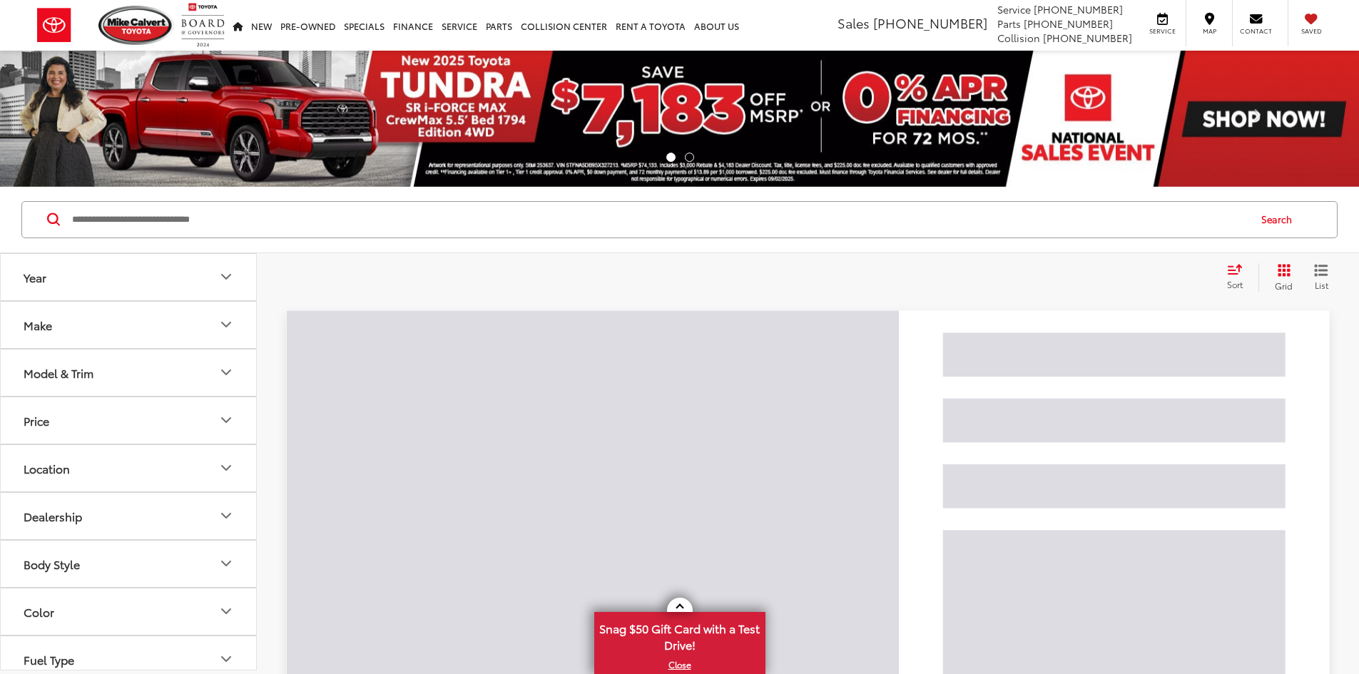
click at [272, 224] on input "Search by Make, Model, or Keyword" at bounding box center [659, 220] width 1177 height 34
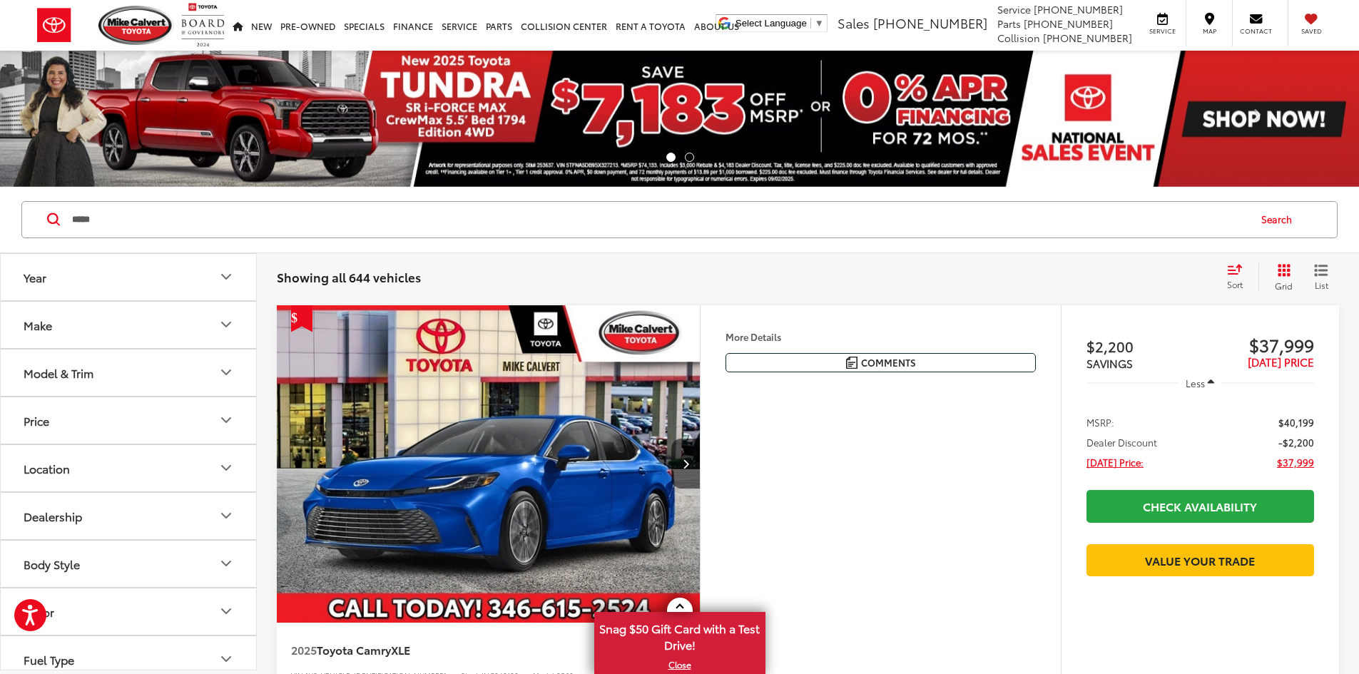
type input "*****"
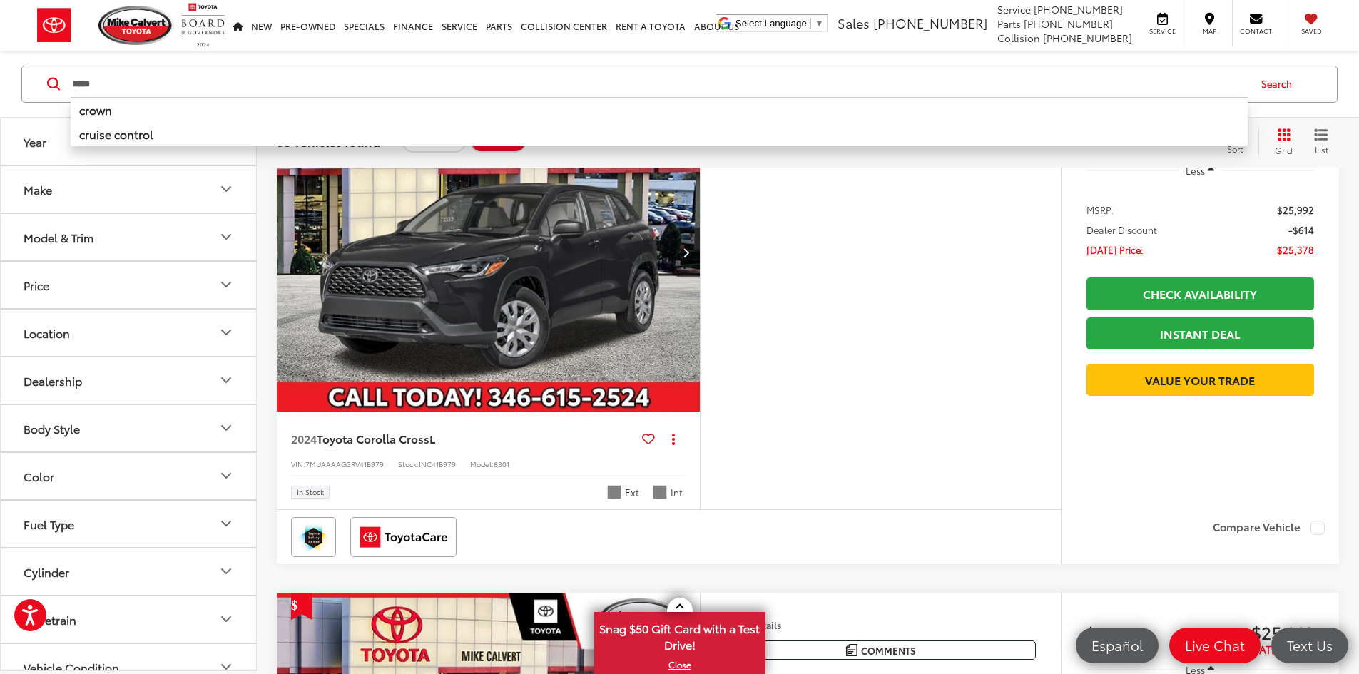
scroll to position [214, 0]
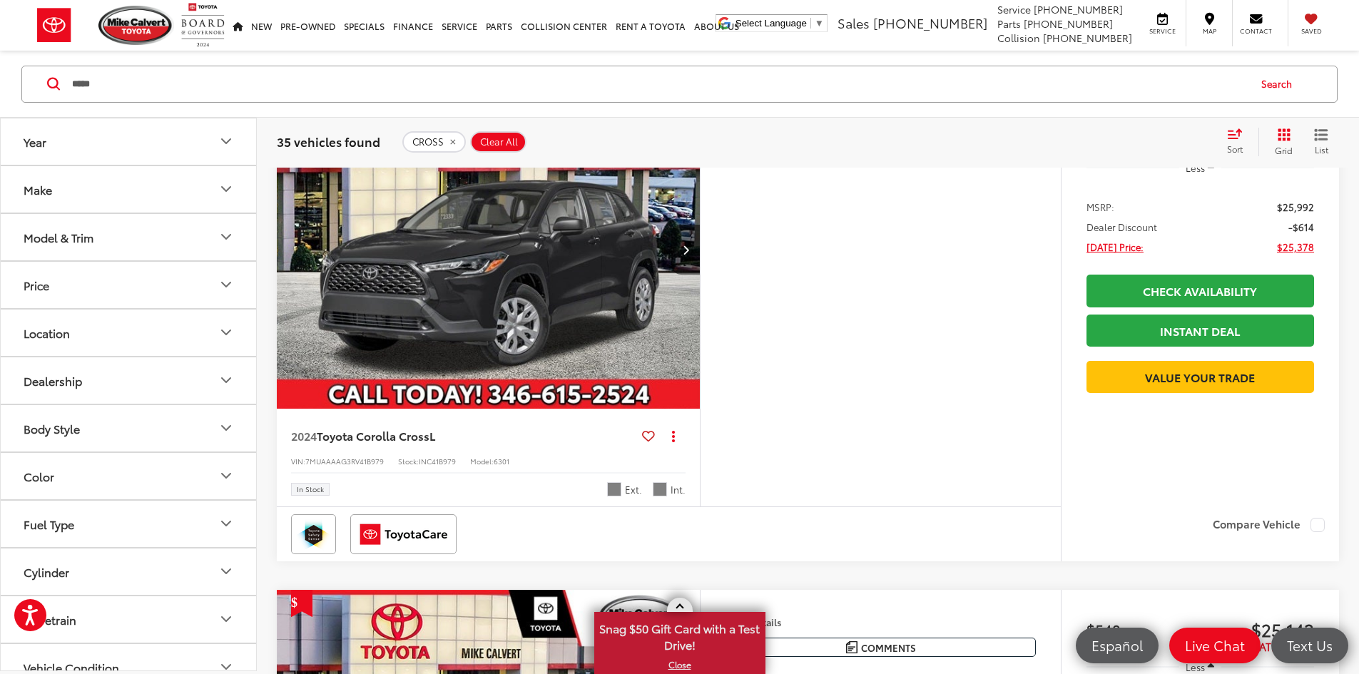
click at [680, 602] on link at bounding box center [680, 605] width 26 height 14
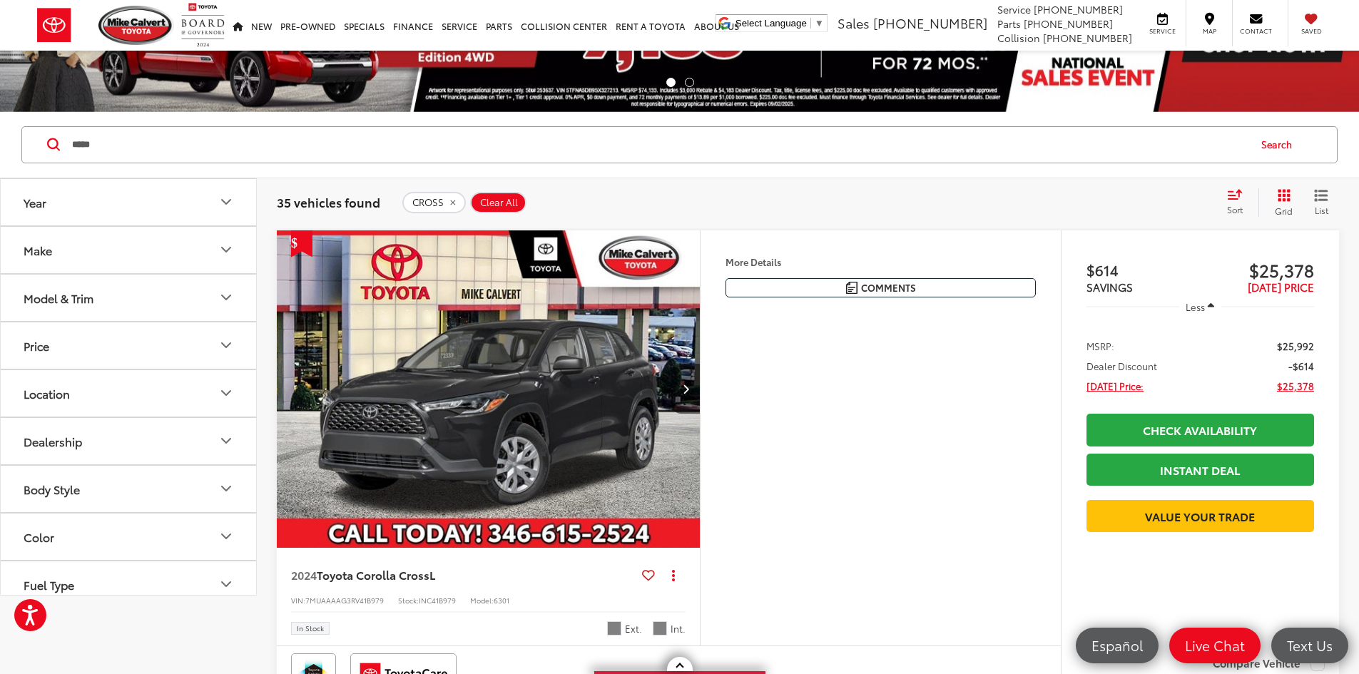
scroll to position [0, 0]
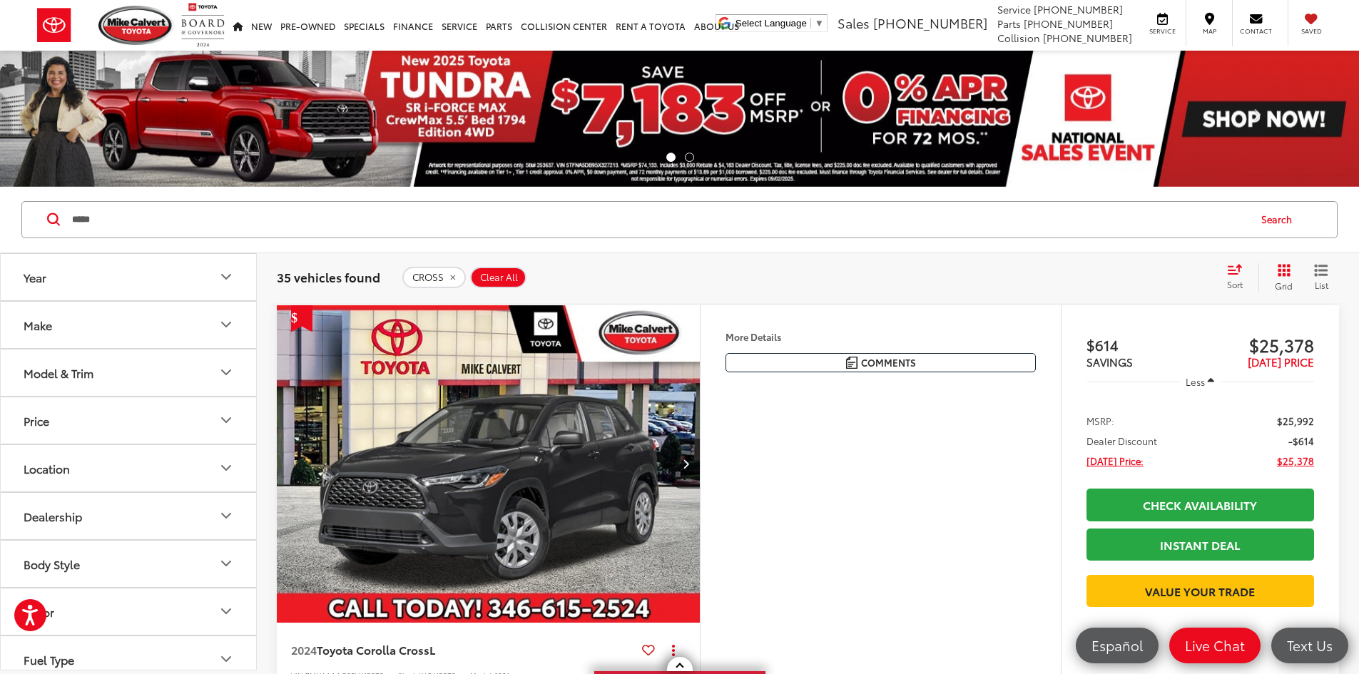
click at [1234, 278] on div "Sort" at bounding box center [1239, 277] width 39 height 29
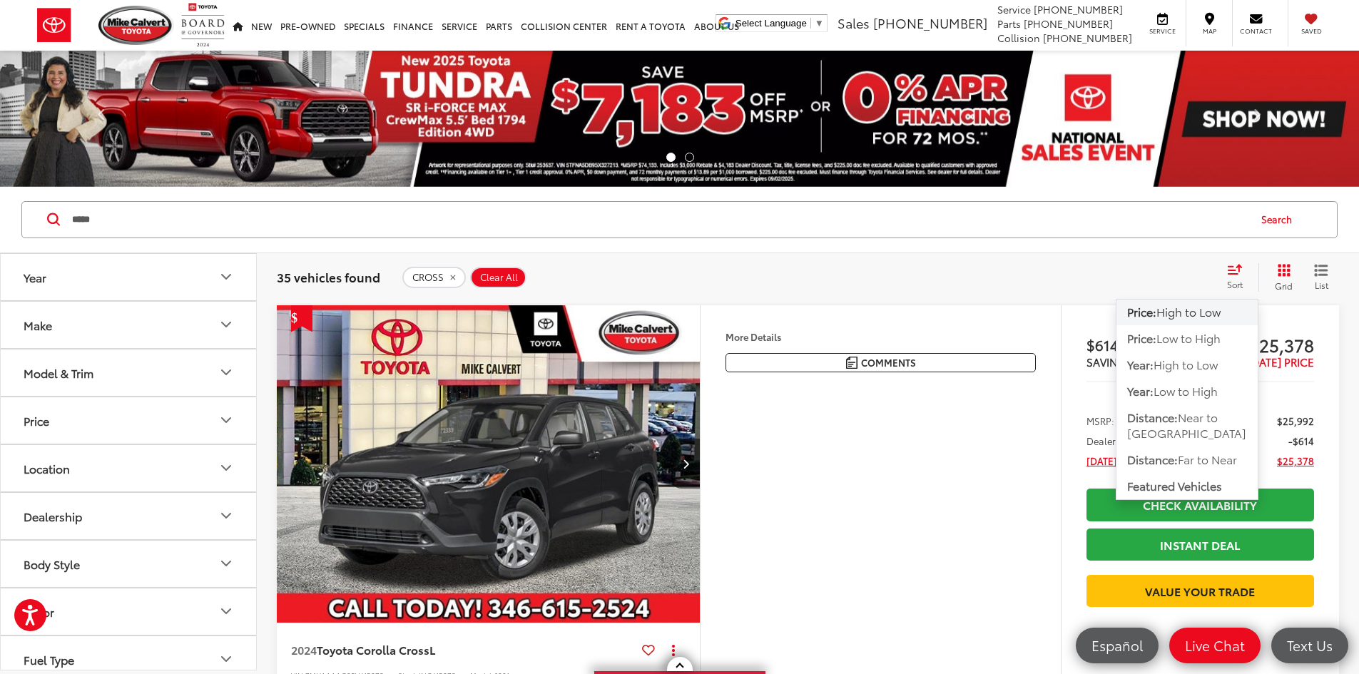
click at [1215, 318] on span "High to Low" at bounding box center [1189, 311] width 64 height 16
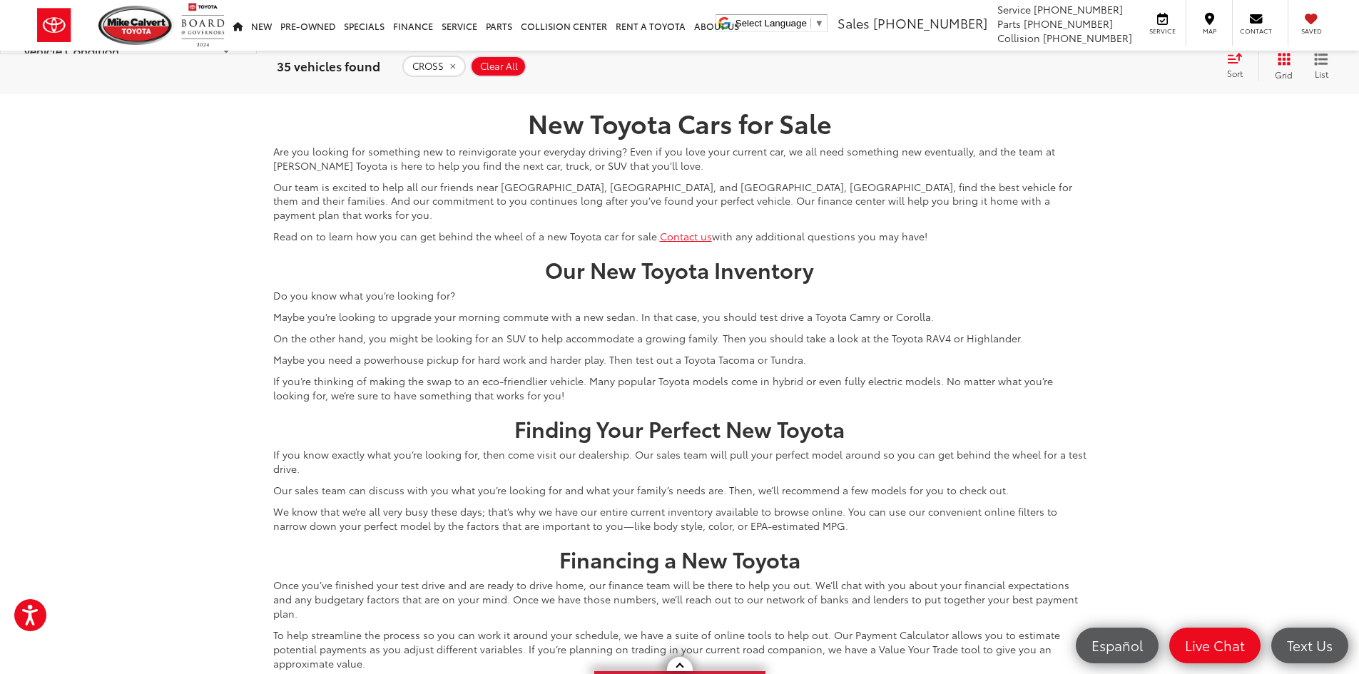
scroll to position [6708, 0]
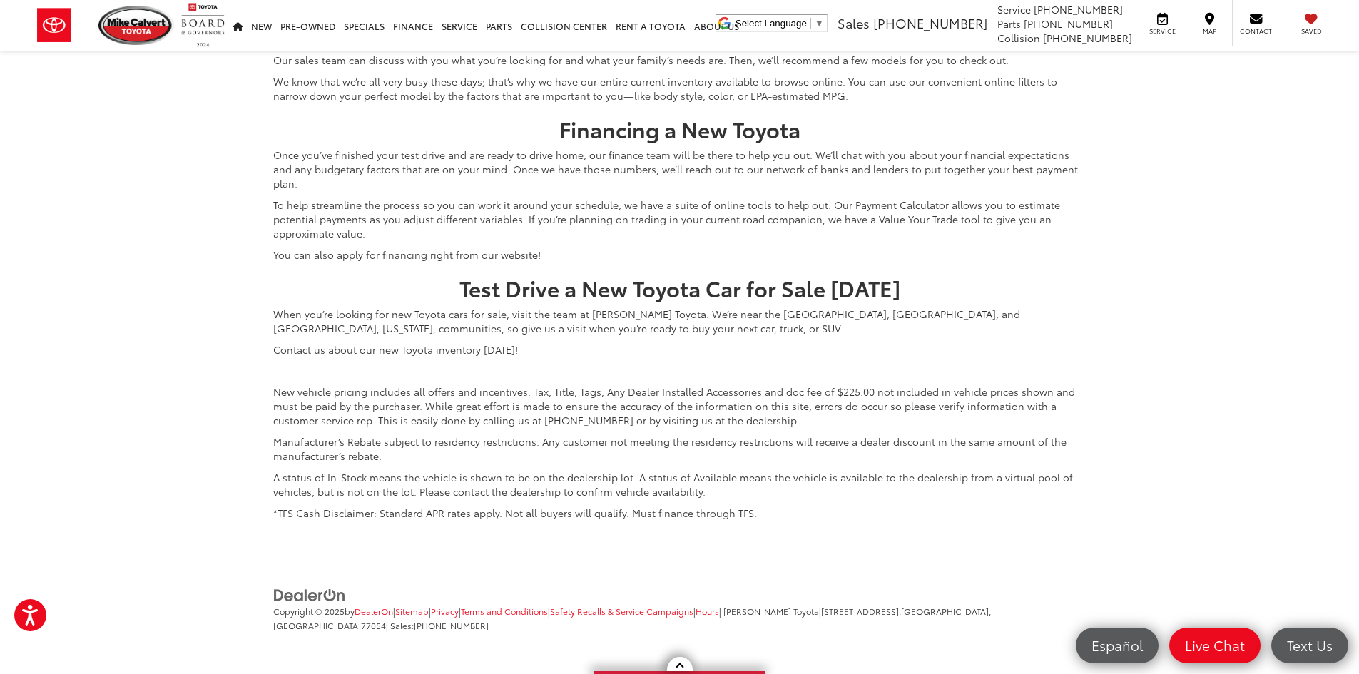
scroll to position [6851, 0]
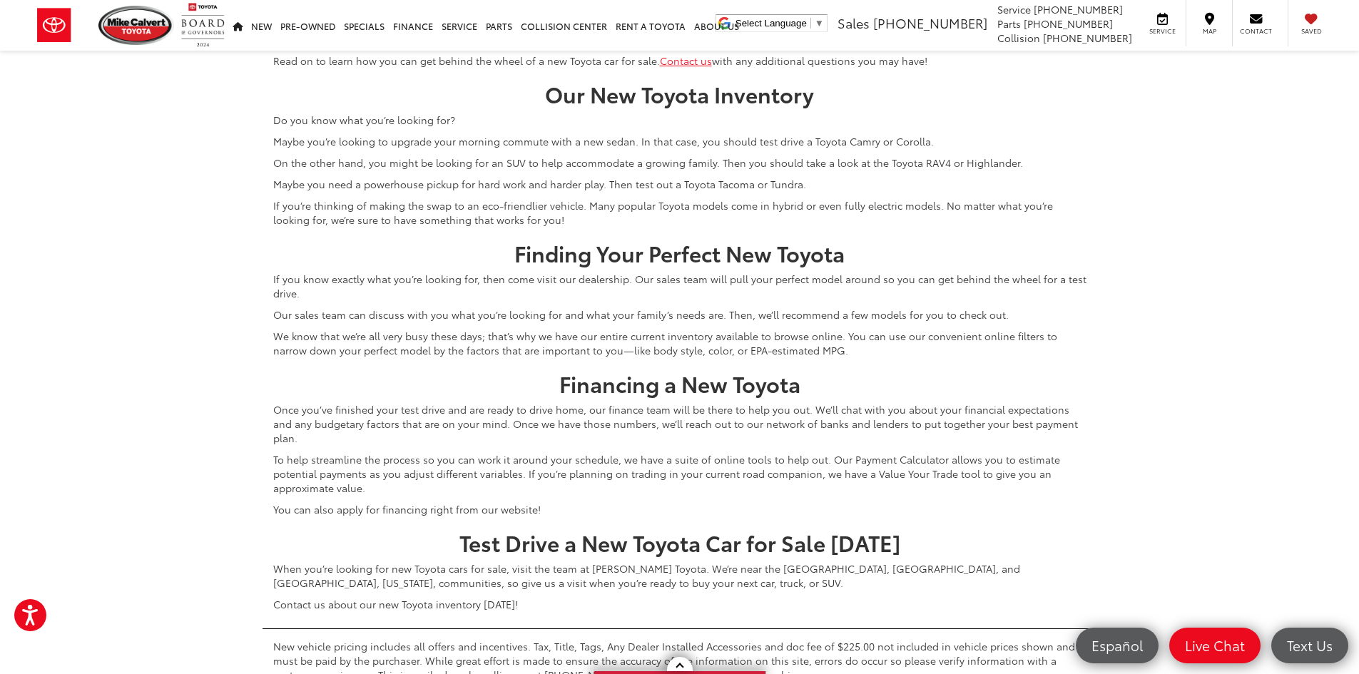
scroll to position [6345, 0]
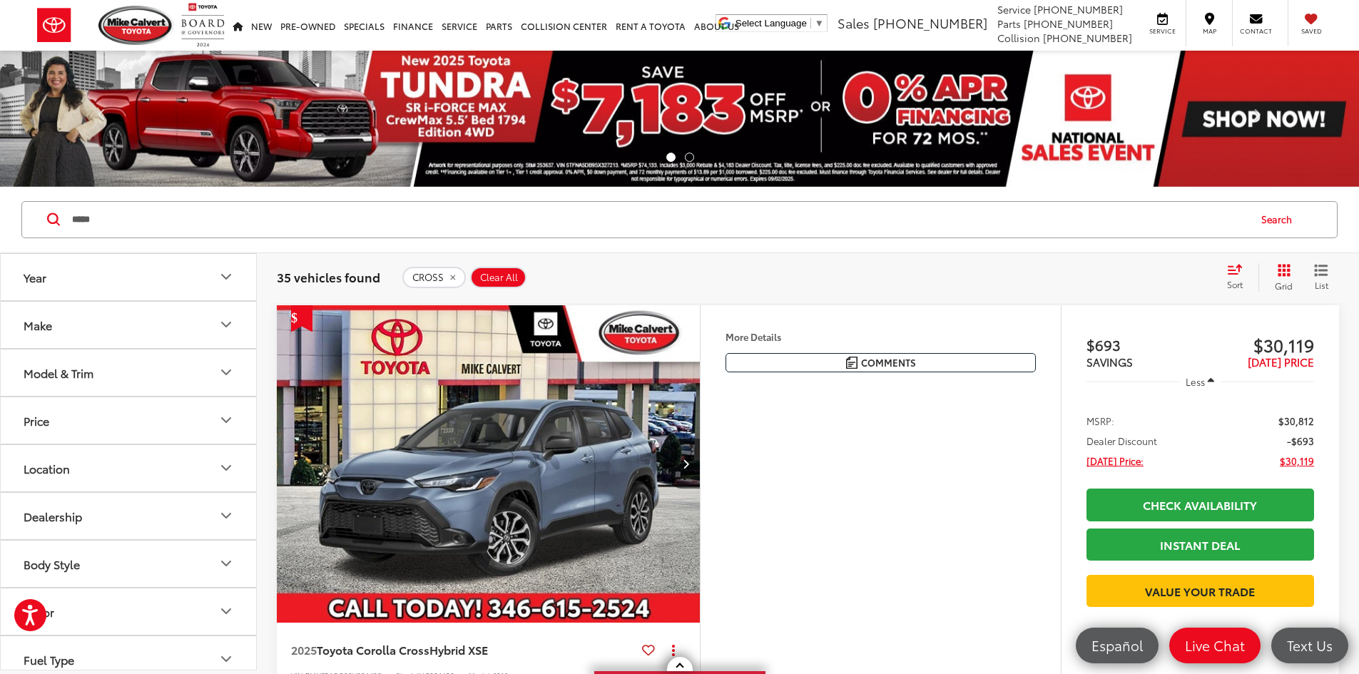
click at [1247, 272] on div "Sort" at bounding box center [1239, 277] width 39 height 29
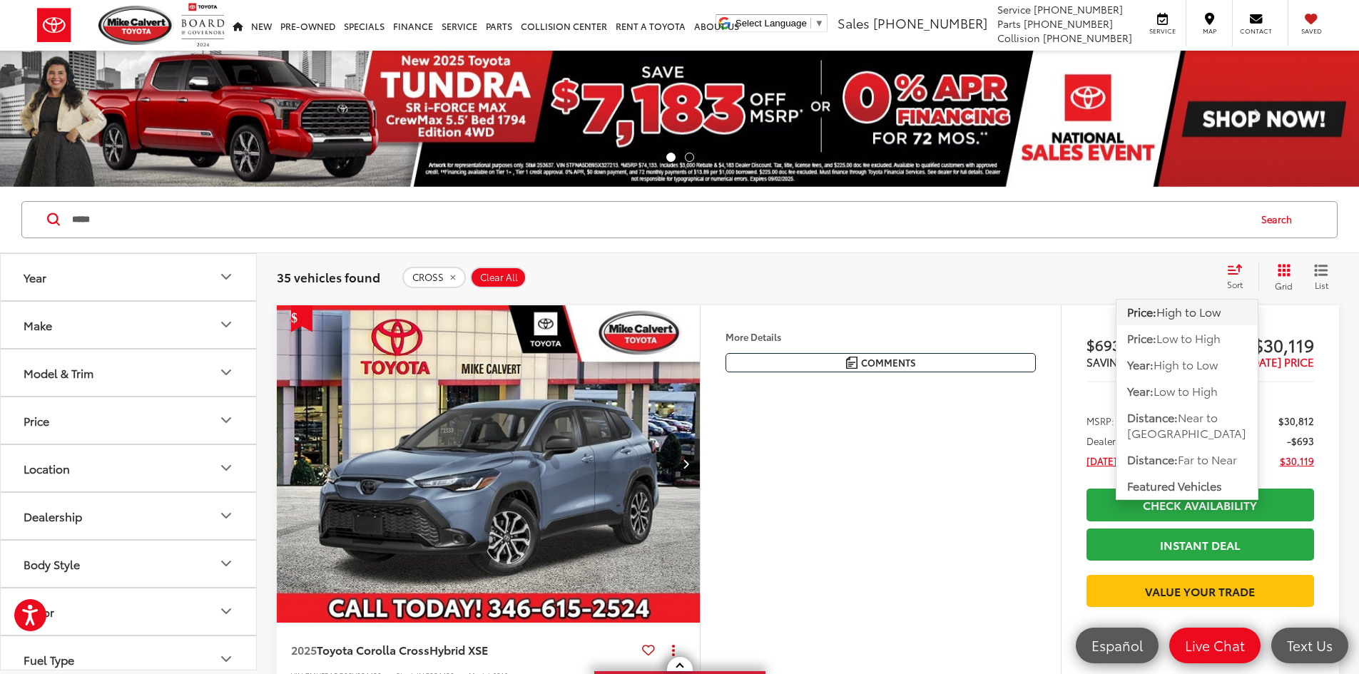
click at [1215, 310] on span "High to Low" at bounding box center [1189, 311] width 64 height 16
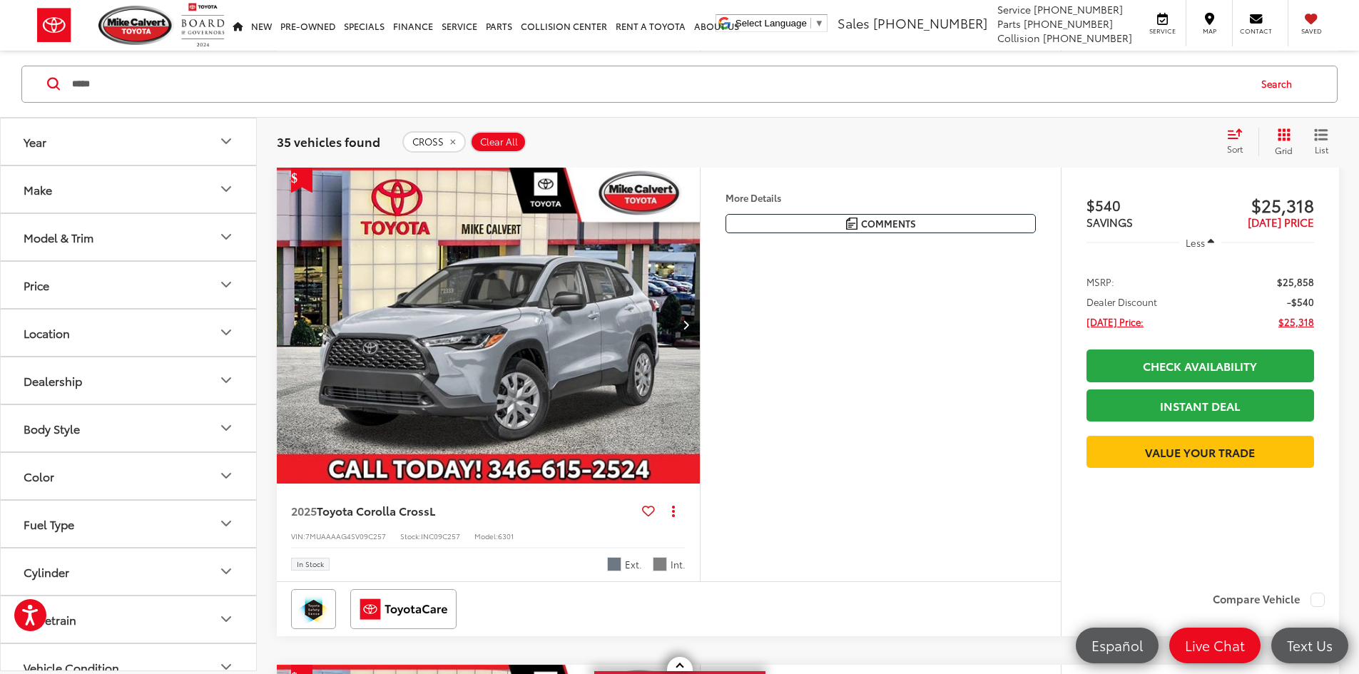
scroll to position [1641, 0]
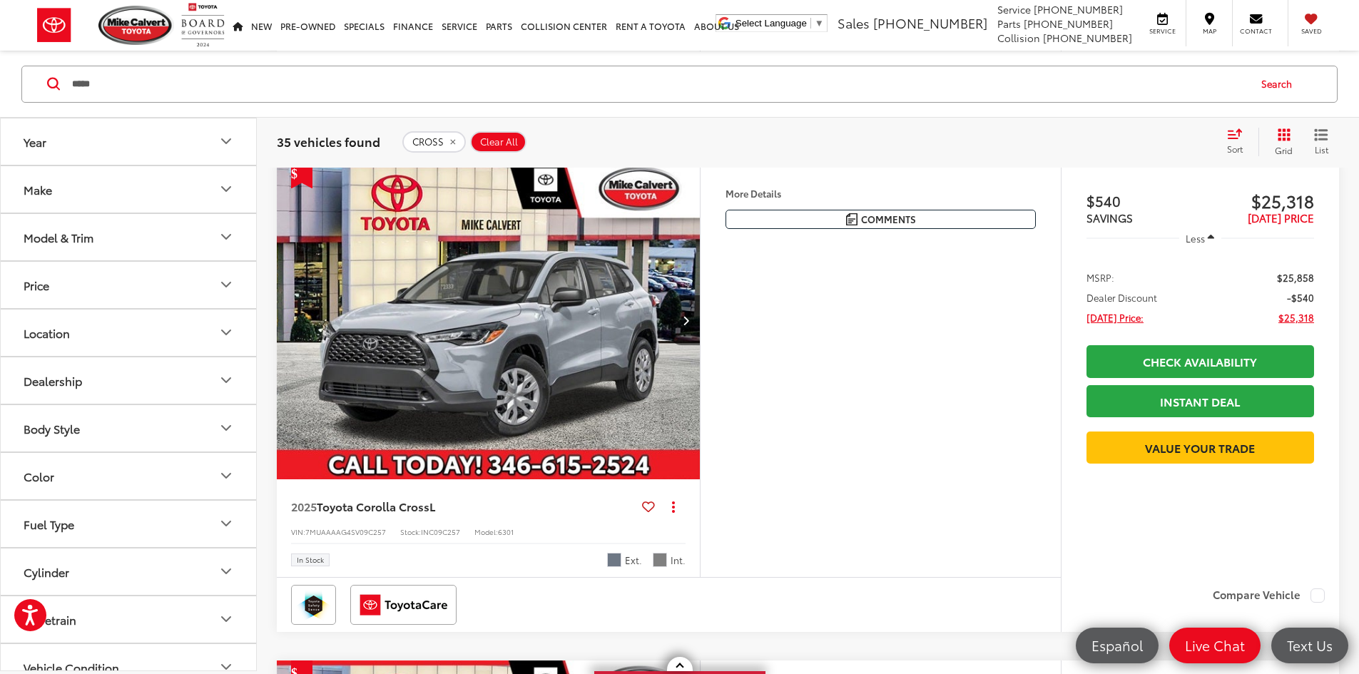
click at [1242, 137] on icon "Select sort value" at bounding box center [1235, 133] width 16 height 11
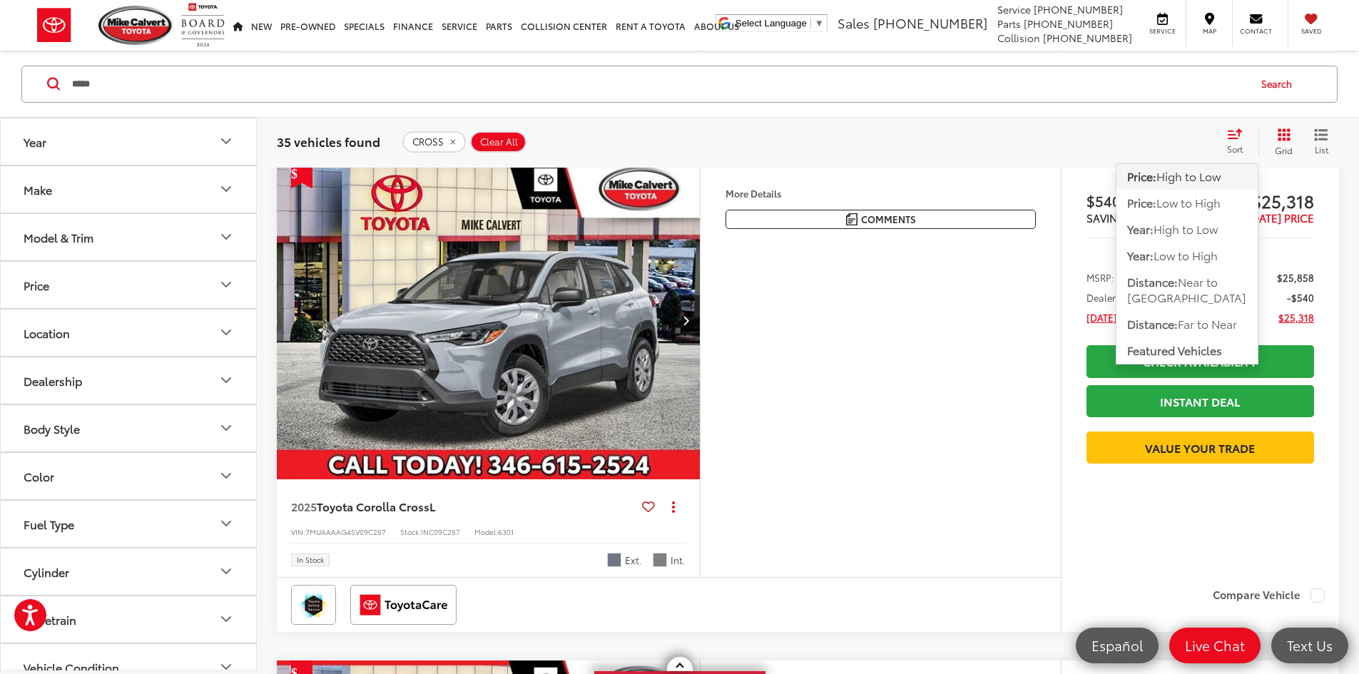
click at [1215, 173] on span "High to Low" at bounding box center [1189, 176] width 64 height 16
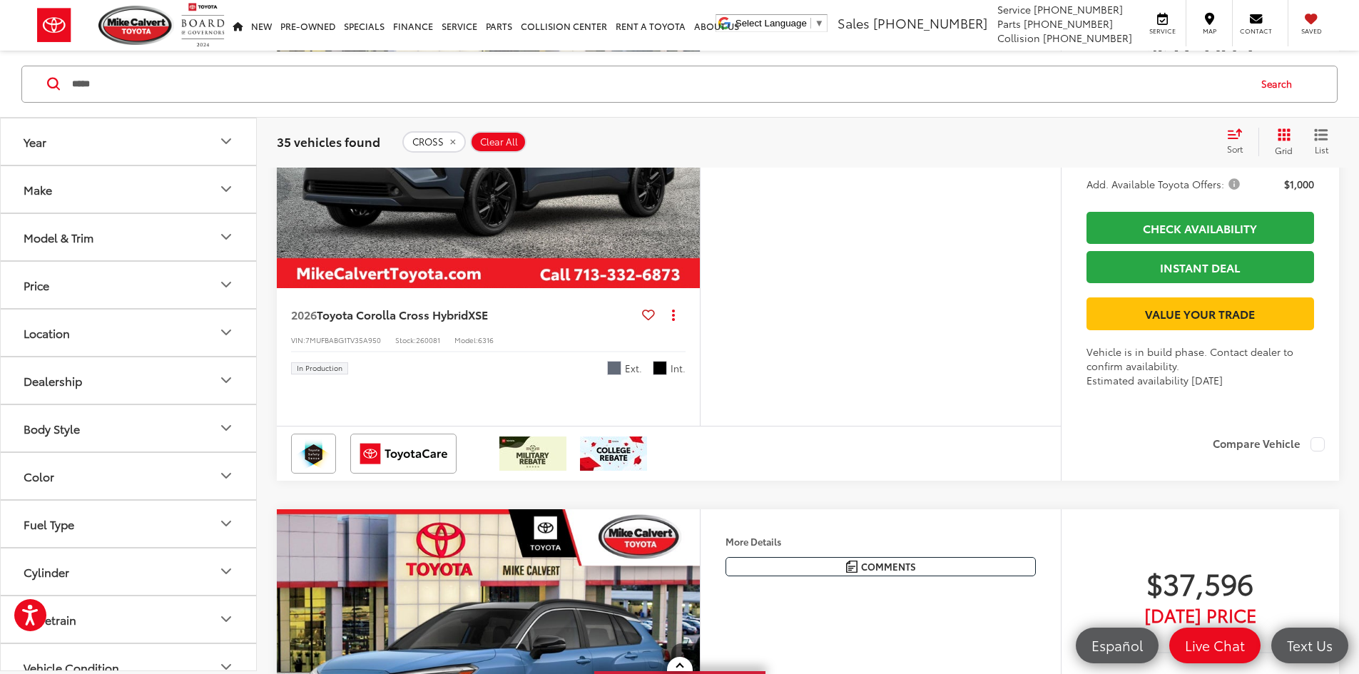
scroll to position [4924, 0]
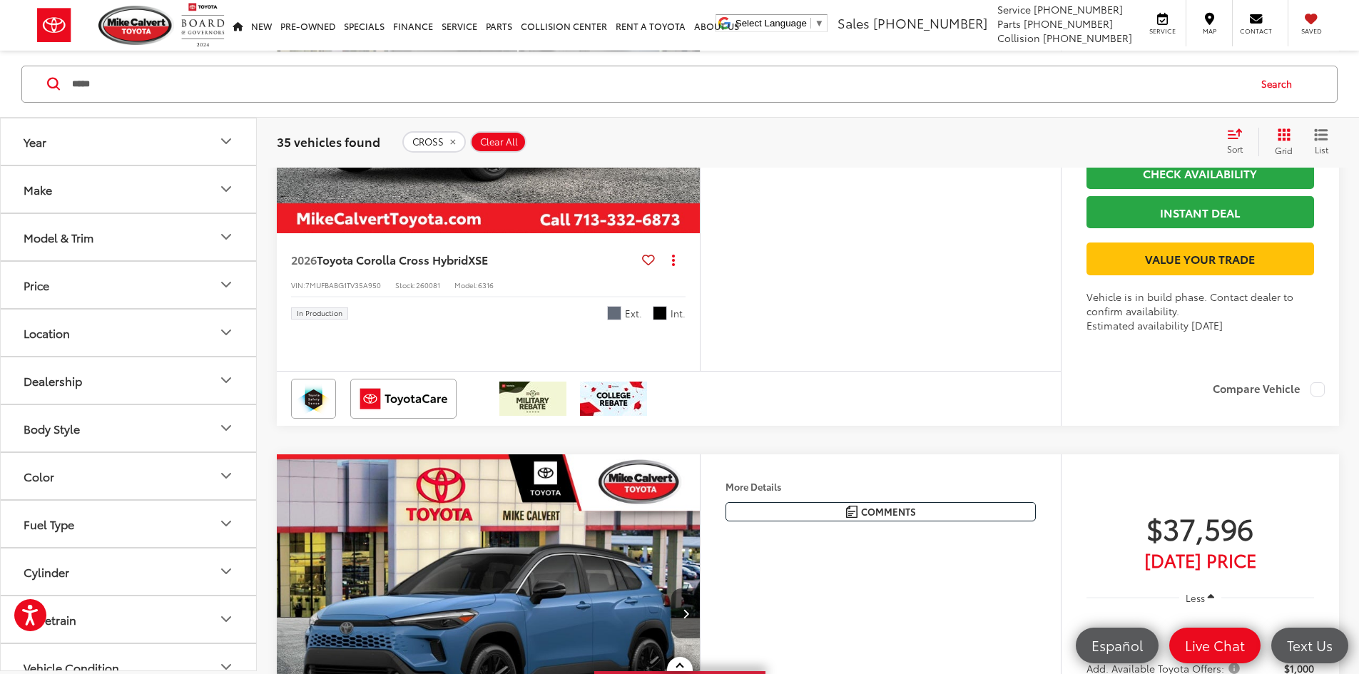
click at [171, 150] on button "Year" at bounding box center [129, 141] width 257 height 46
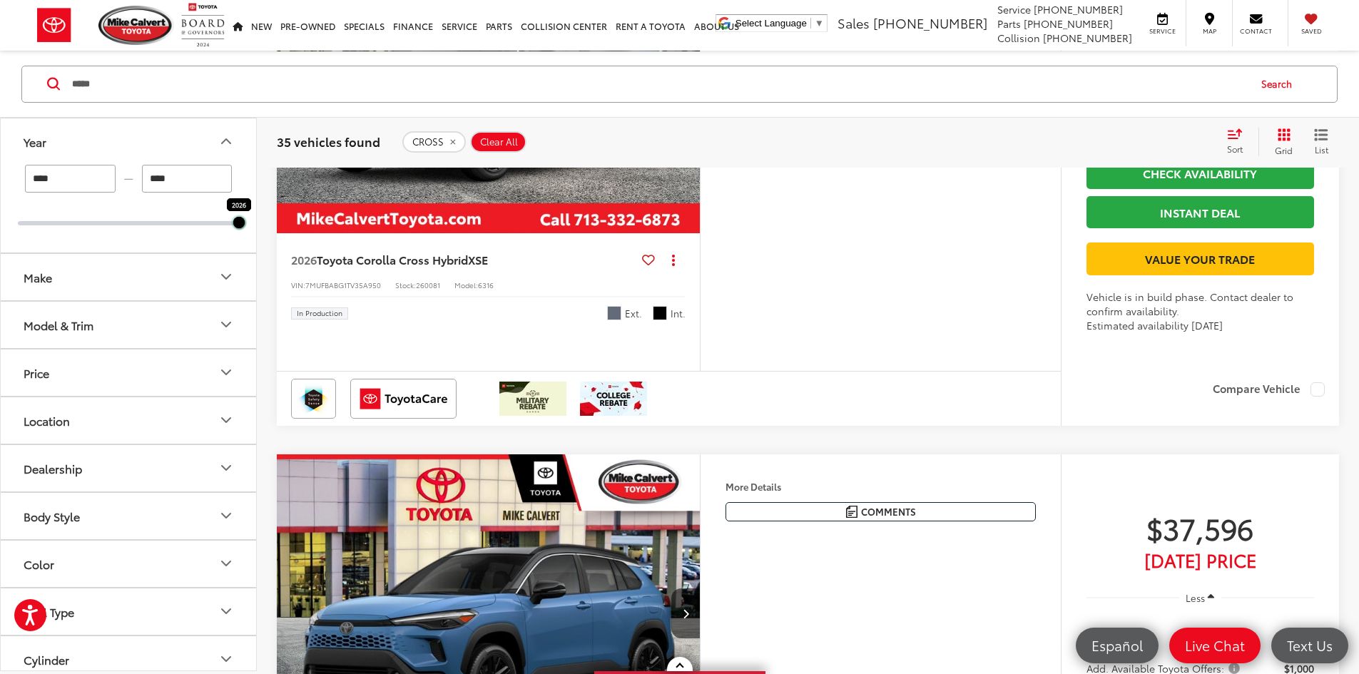
drag, startPoint x: 15, startPoint y: 223, endPoint x: 221, endPoint y: 228, distance: 205.6
click at [221, 228] on div "**** — **** 2026 2026" at bounding box center [128, 208] width 255 height 88
type input "****"
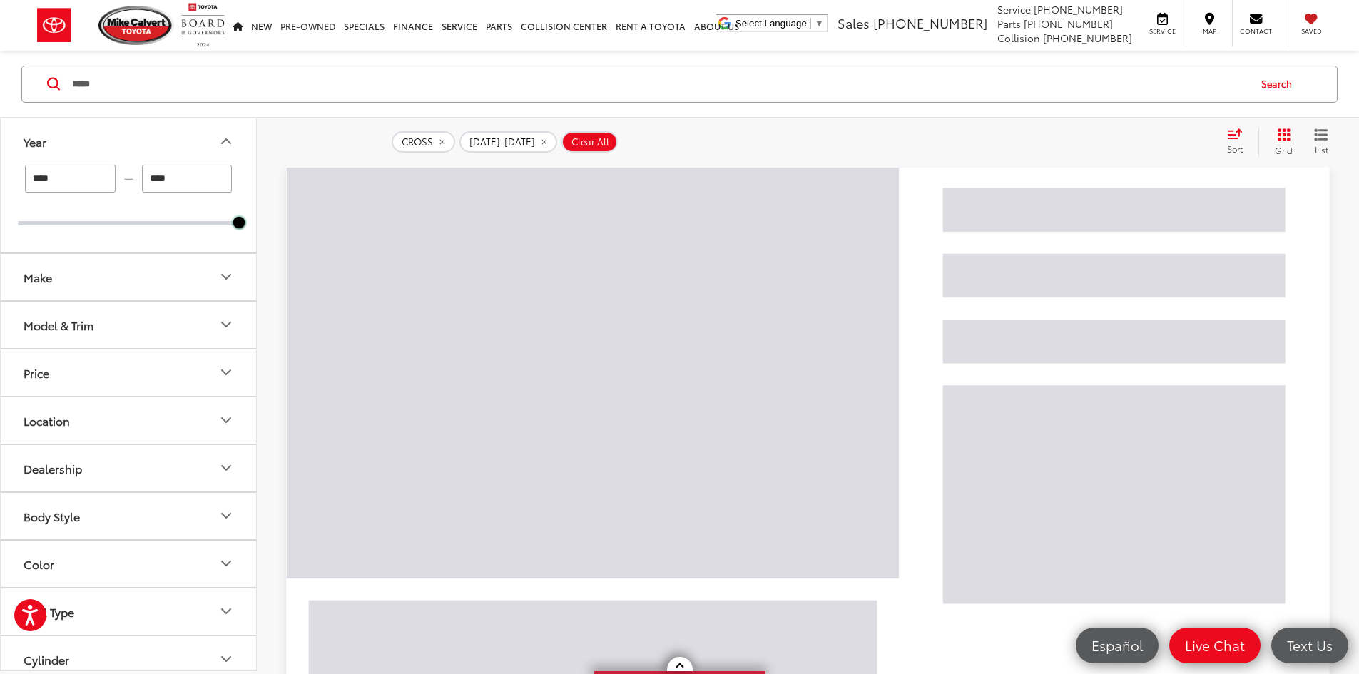
scroll to position [136, 0]
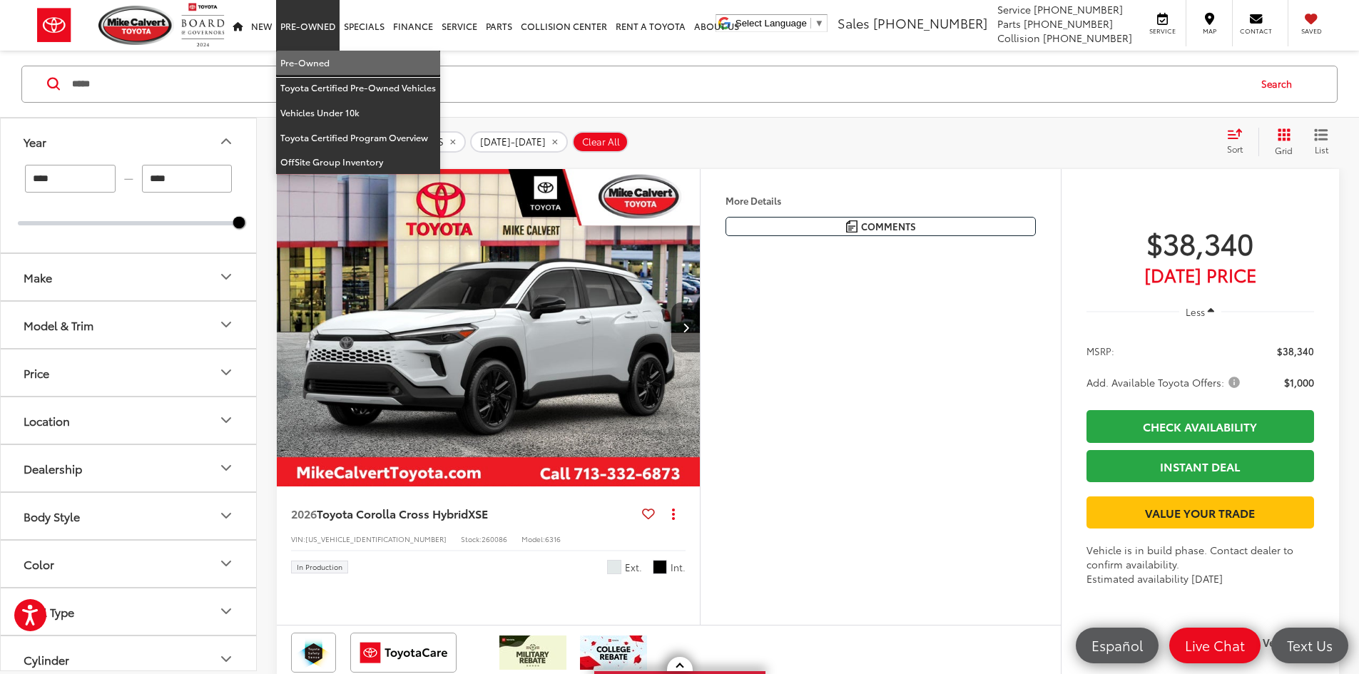
drag, startPoint x: 318, startPoint y: 52, endPoint x: 220, endPoint y: 88, distance: 105.0
click at [318, 52] on link "Pre-Owned" at bounding box center [358, 63] width 164 height 25
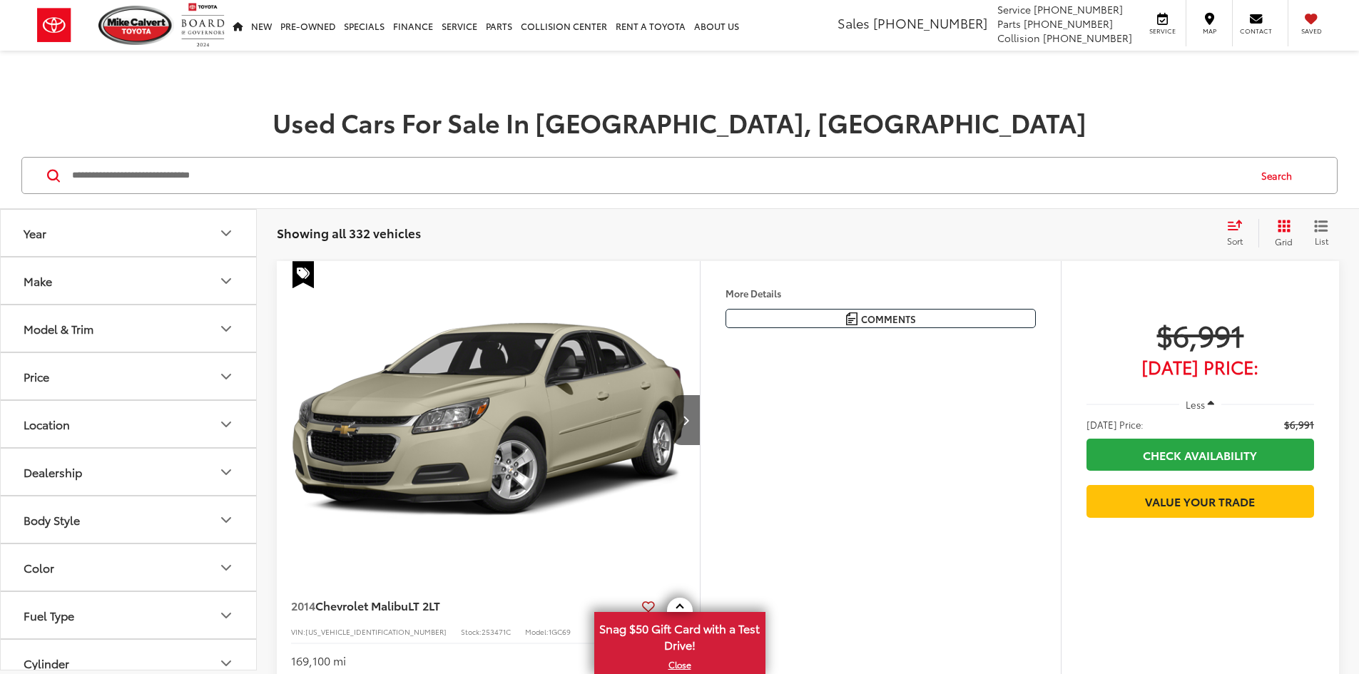
click at [216, 166] on input "Search by Make, Model, or Keyword" at bounding box center [659, 175] width 1177 height 34
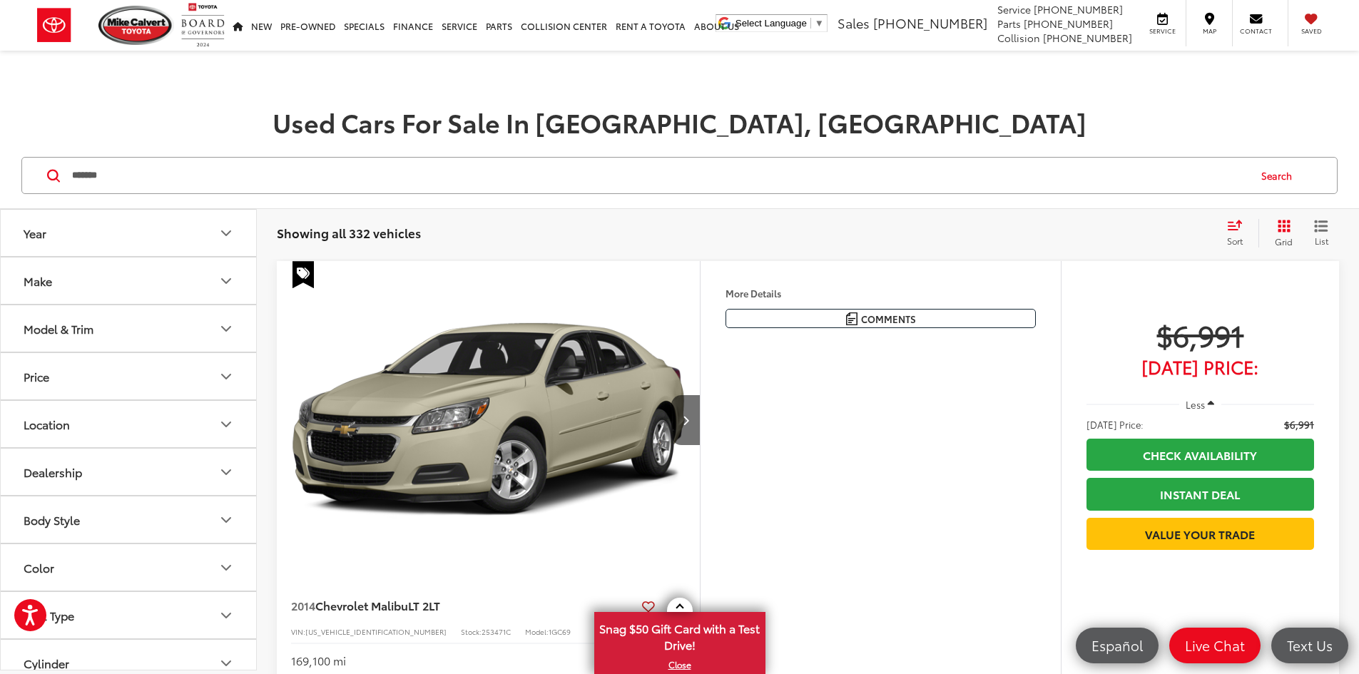
type input "*******"
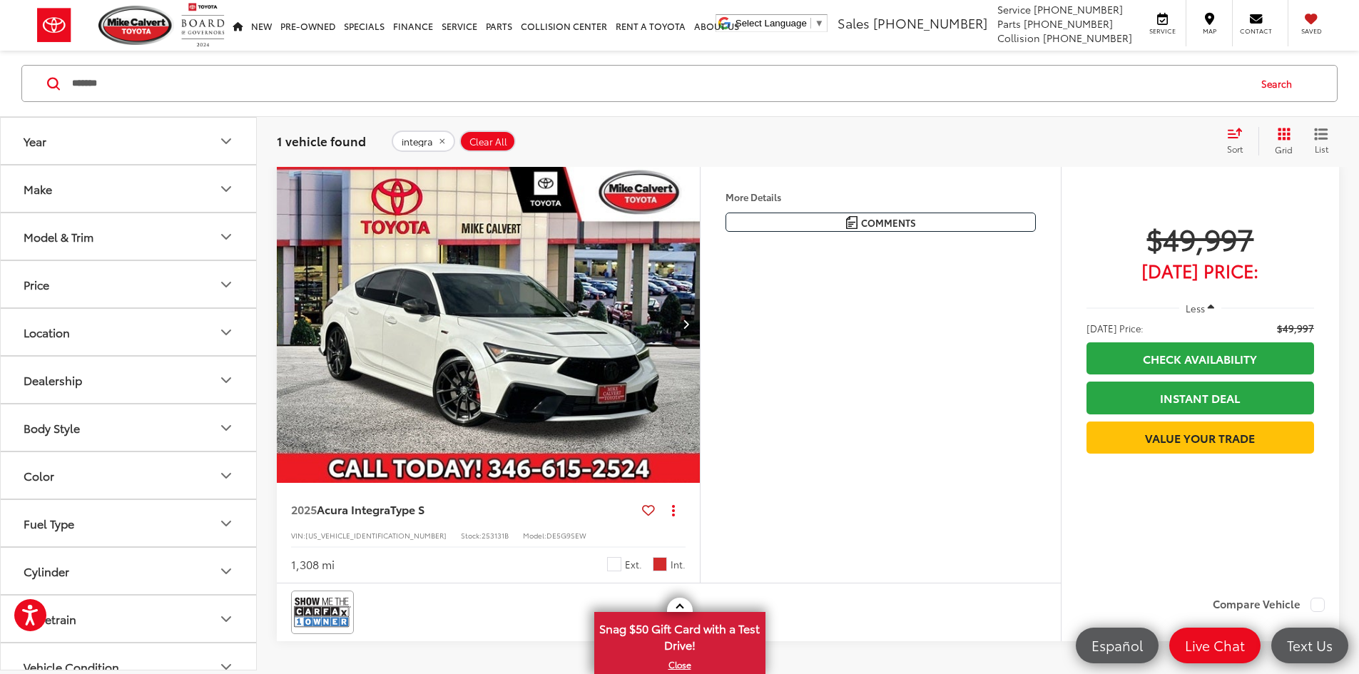
scroll to position [71, 0]
